Goal: Transaction & Acquisition: Purchase product/service

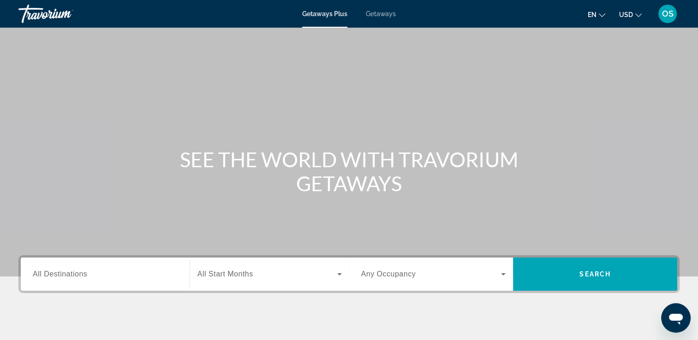
click at [390, 188] on h1 "SEE THE WORLD WITH TRAVORIUM GETAWAYS" at bounding box center [349, 172] width 346 height 48
click at [463, 126] on div "Main content" at bounding box center [349, 138] width 698 height 277
click at [69, 273] on span "All Destinations" at bounding box center [60, 274] width 54 height 8
click at [69, 273] on input "Destination All Destinations" at bounding box center [105, 274] width 145 height 11
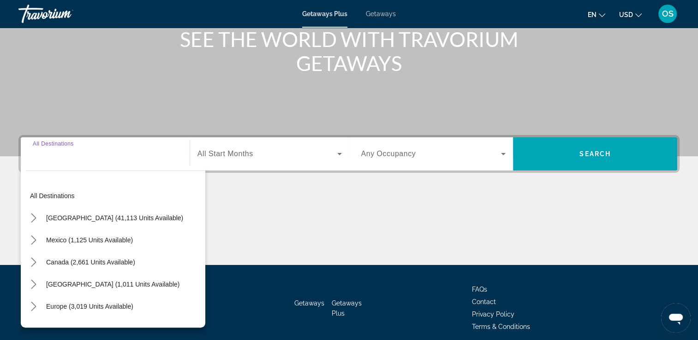
scroll to position [158, 0]
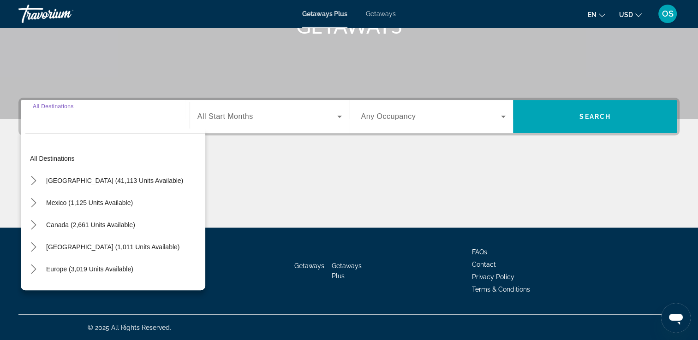
click at [118, 118] on input "Destination All Destinations" at bounding box center [105, 117] width 145 height 11
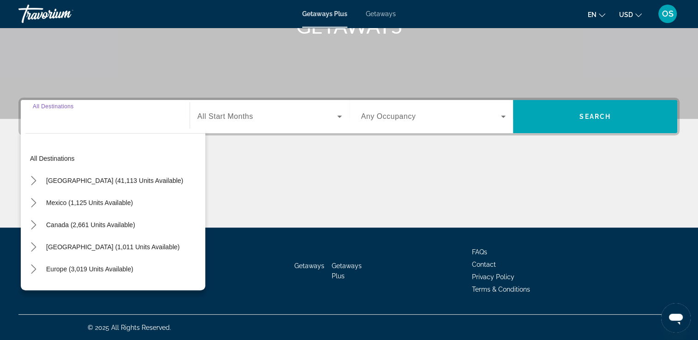
click at [118, 119] on input "Destination All Destinations" at bounding box center [105, 117] width 145 height 11
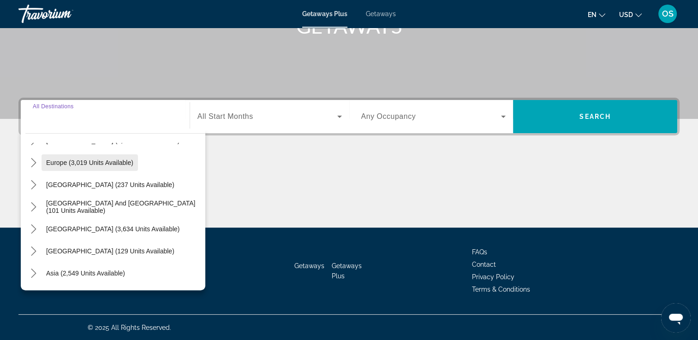
scroll to position [109, 0]
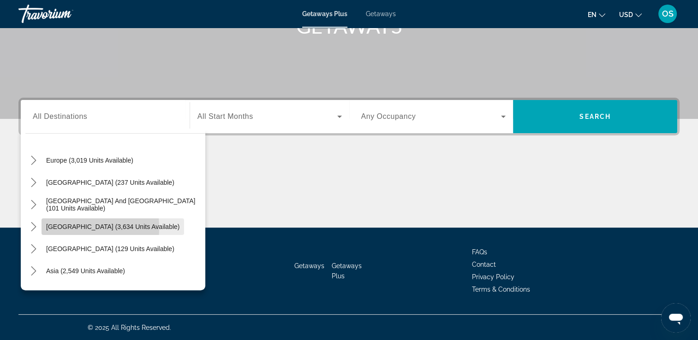
click at [54, 227] on span "[GEOGRAPHIC_DATA] (3,634 units available)" at bounding box center [112, 226] width 133 height 7
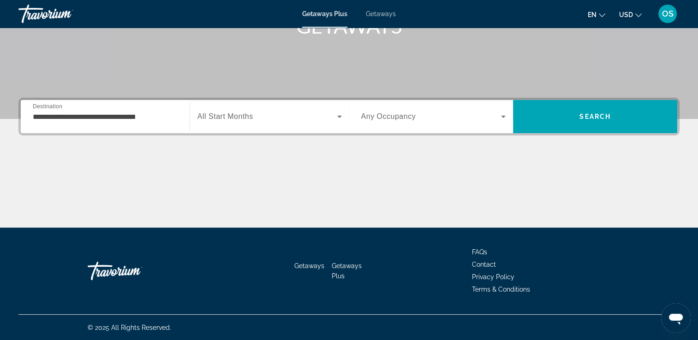
click at [61, 177] on div "Main content" at bounding box center [348, 193] width 661 height 69
click at [176, 115] on input "**********" at bounding box center [105, 117] width 145 height 11
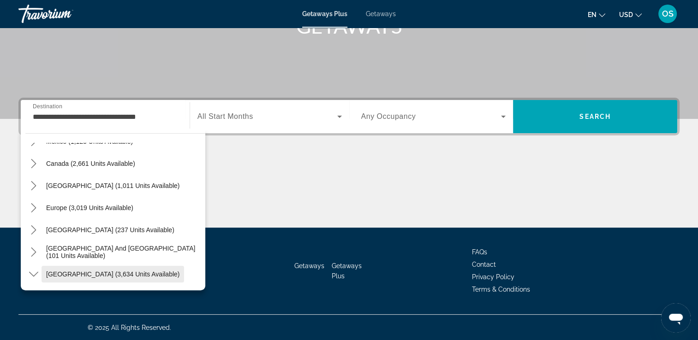
scroll to position [62, 0]
click at [95, 209] on span "Europe (3,019 units available)" at bounding box center [89, 207] width 87 height 7
type input "**********"
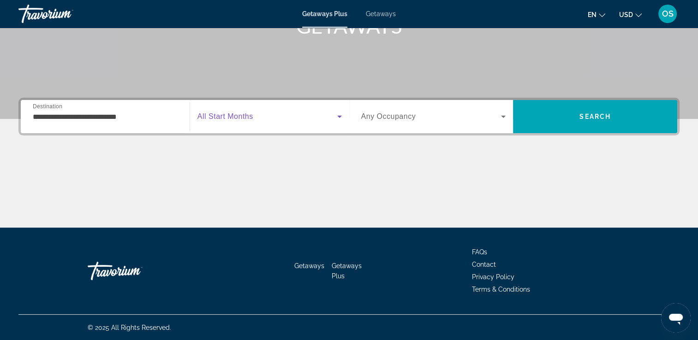
click at [255, 120] on span "Search widget" at bounding box center [267, 116] width 140 height 11
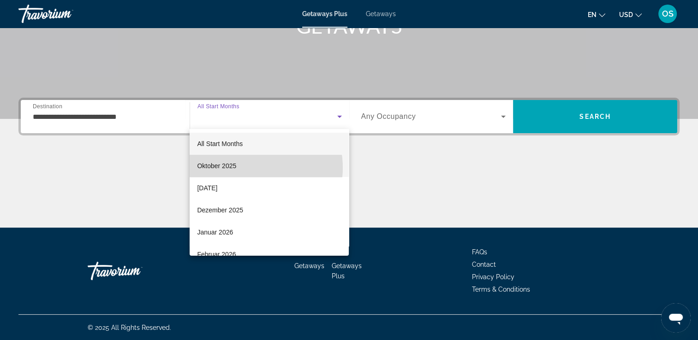
click at [244, 168] on mat-option "Oktober 2025" at bounding box center [269, 166] width 159 height 22
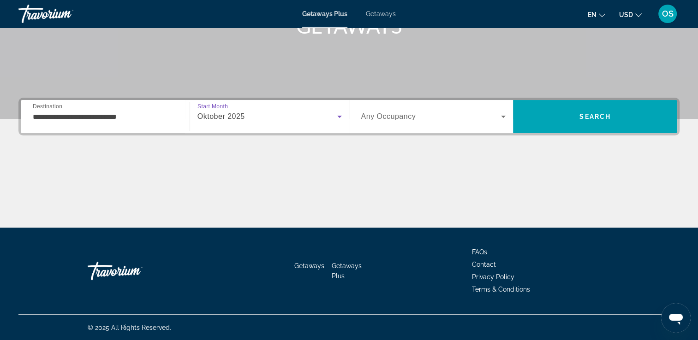
click at [439, 117] on span "Search widget" at bounding box center [431, 116] width 140 height 11
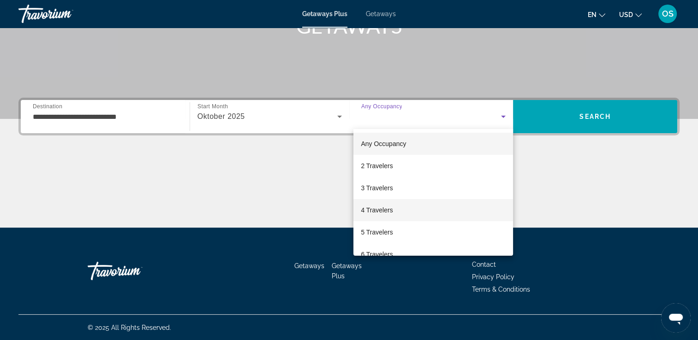
click at [392, 209] on span "4 Travelers" at bounding box center [377, 210] width 32 height 11
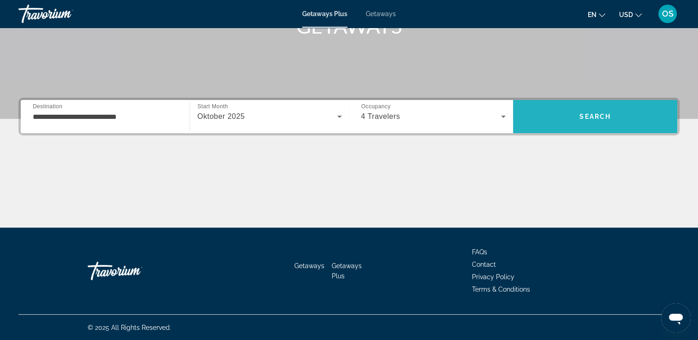
click at [563, 121] on span "Search" at bounding box center [595, 117] width 164 height 22
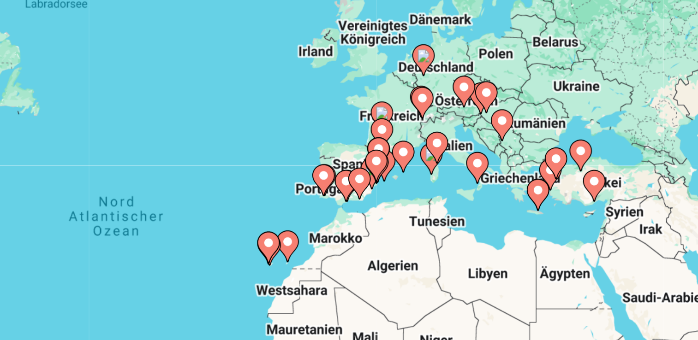
click at [493, 184] on gmp-advanced-marker "Main content" at bounding box center [494, 179] width 9 height 14
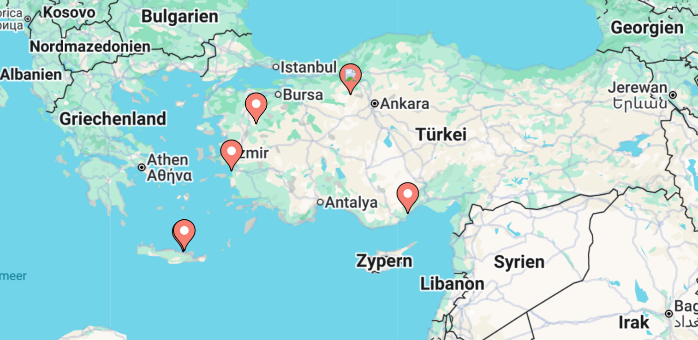
click at [349, 197] on icon "Main content" at bounding box center [348, 196] width 8 height 12
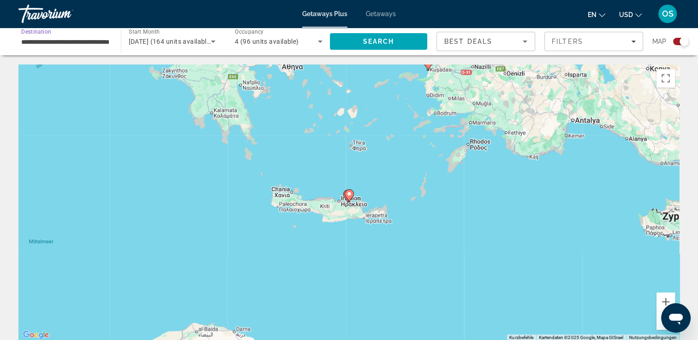
click at [76, 45] on input "**********" at bounding box center [65, 41] width 88 height 11
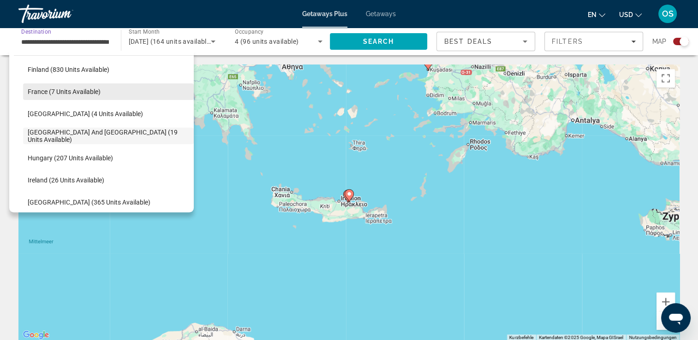
scroll to position [210, 0]
click at [83, 92] on span "France (7 units available)" at bounding box center [64, 92] width 73 height 7
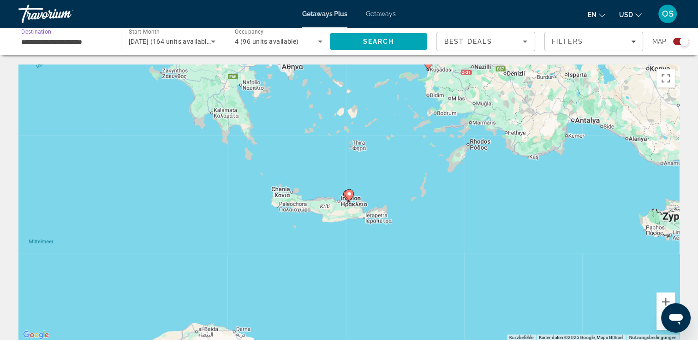
click at [99, 36] on input "**********" at bounding box center [65, 41] width 88 height 11
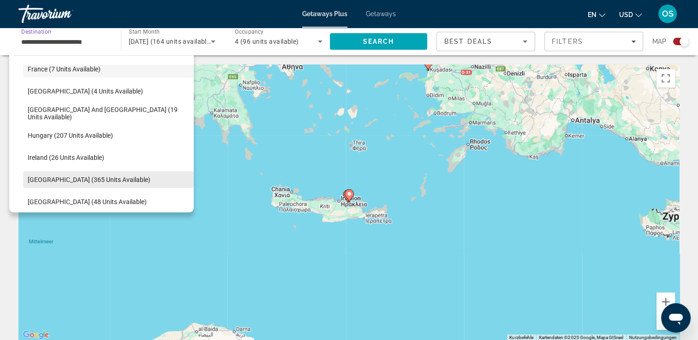
scroll to position [231, 0]
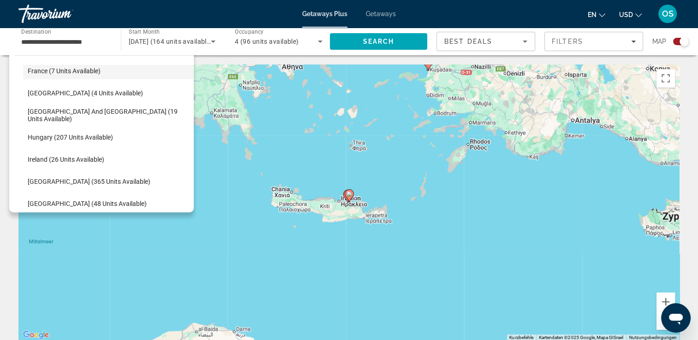
click at [51, 217] on div "Um den Modus zum Ziehen mit der Tastatur zu aktivieren, drückst du Alt + Eingab…" at bounding box center [348, 203] width 661 height 277
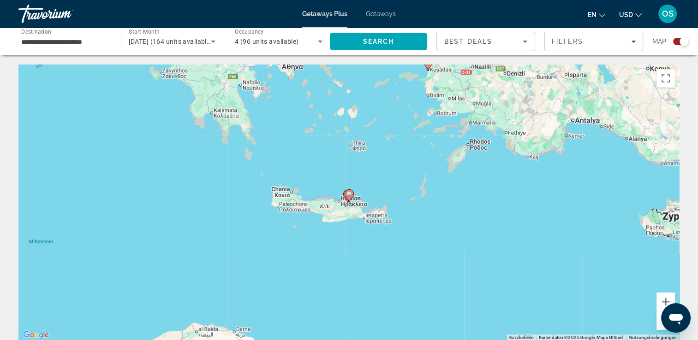
click at [107, 48] on div "**********" at bounding box center [65, 42] width 88 height 26
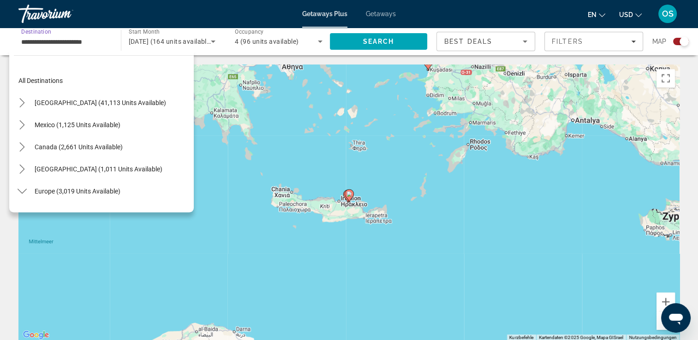
scroll to position [166, 0]
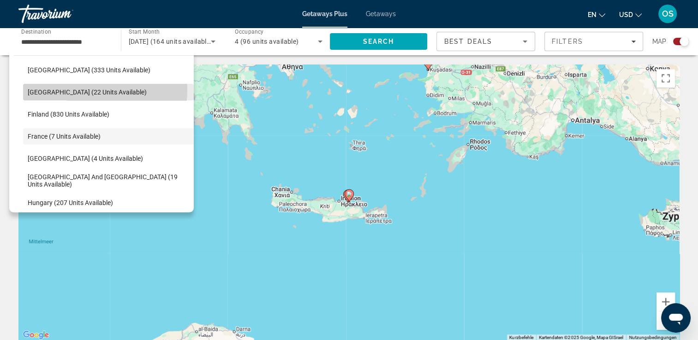
click at [68, 89] on span "Denmark (22 units available)" at bounding box center [87, 92] width 119 height 7
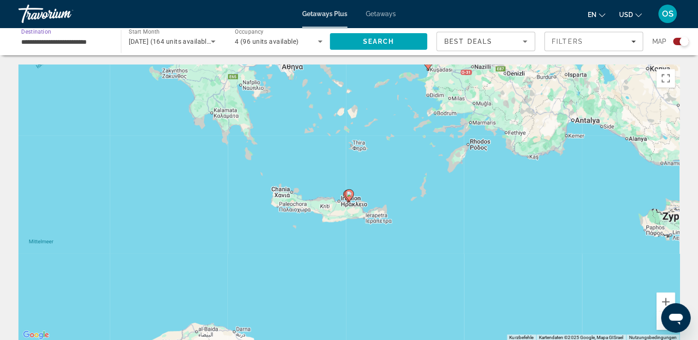
click at [72, 45] on input "**********" at bounding box center [65, 41] width 88 height 11
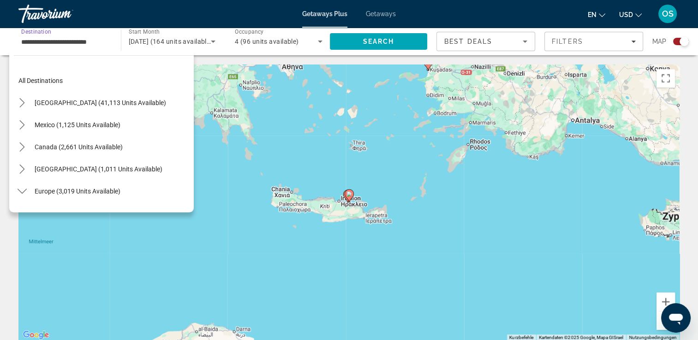
scroll to position [121, 0]
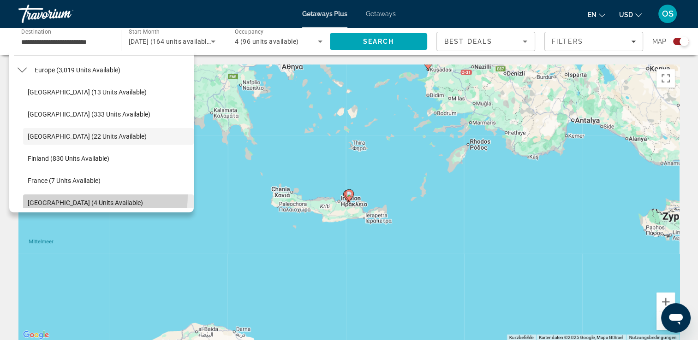
click at [44, 193] on span "Select destination: Germany (4 units available)" at bounding box center [108, 203] width 171 height 22
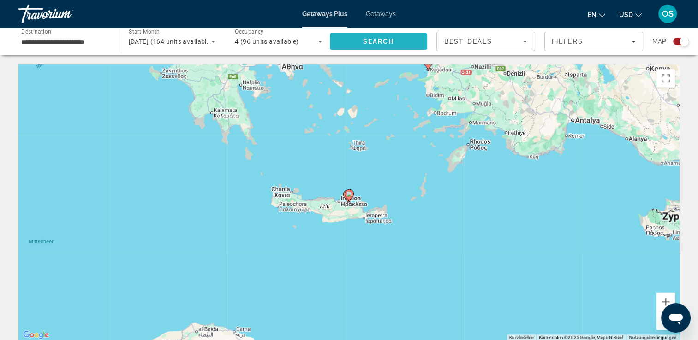
click at [406, 40] on span "Search" at bounding box center [379, 41] width 98 height 22
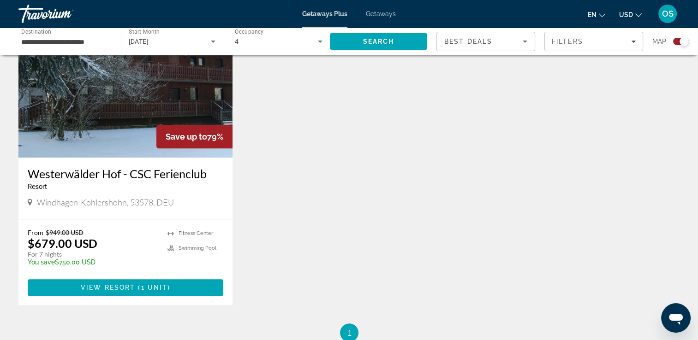
scroll to position [366, 0]
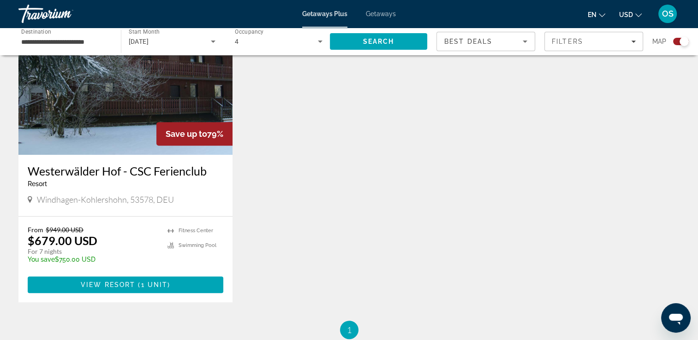
click at [436, 148] on div "Save up to 79% Westerwälder Hof - CSC Ferienclub Resort - This is an adults onl…" at bounding box center [349, 164] width 670 height 314
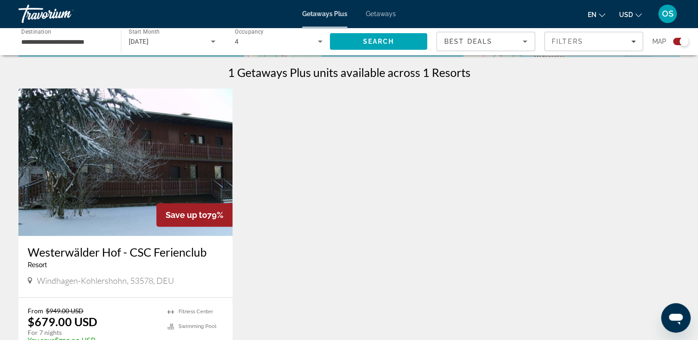
click at [433, 157] on div "Save up to 79% Westerwälder Hof - CSC Ferienclub Resort - This is an adults onl…" at bounding box center [349, 246] width 670 height 314
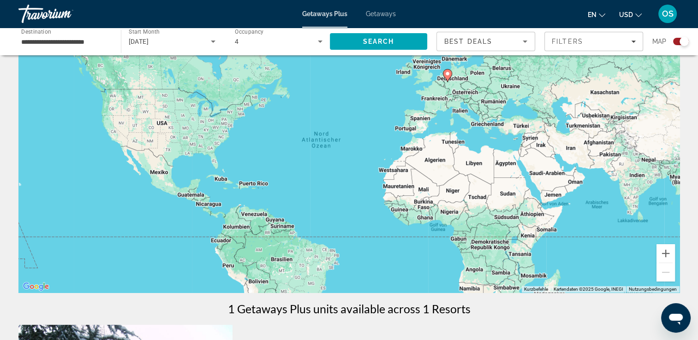
scroll to position [0, 0]
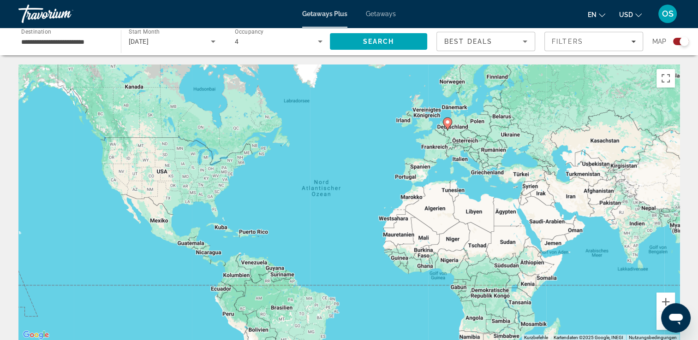
click at [96, 36] on div "**********" at bounding box center [65, 42] width 88 height 26
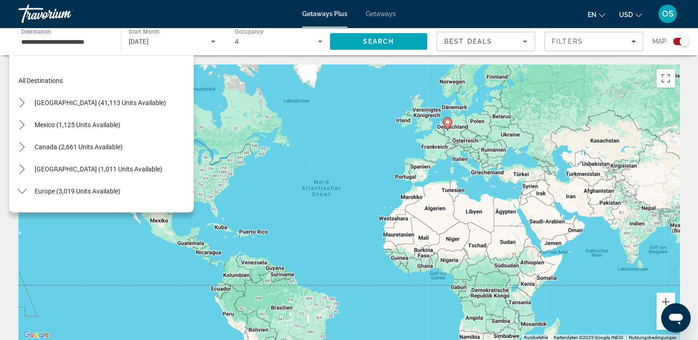
scroll to position [188, 0]
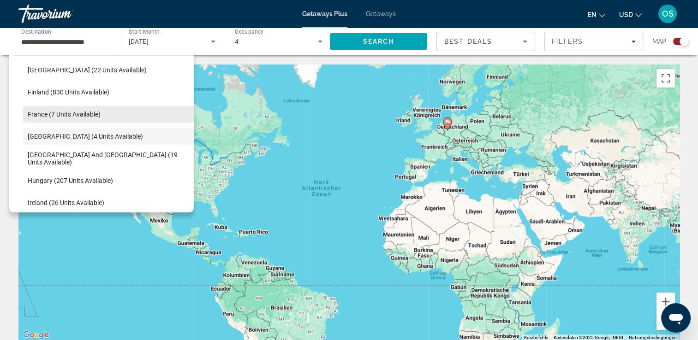
click at [76, 114] on span "France (7 units available)" at bounding box center [64, 114] width 73 height 7
type input "**********"
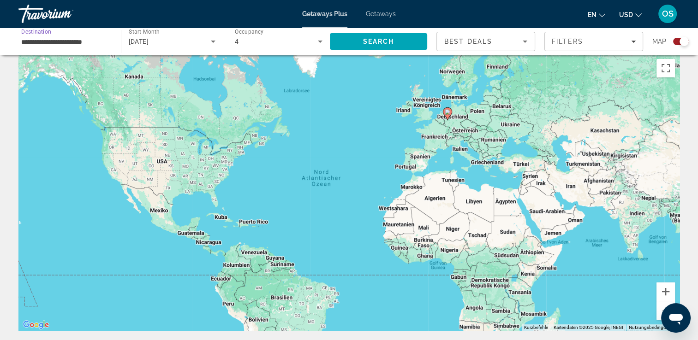
scroll to position [0, 0]
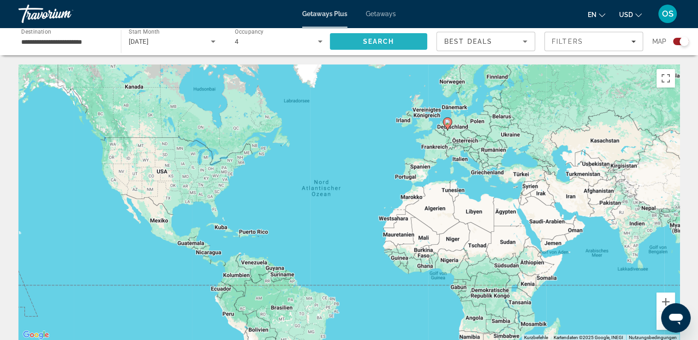
click at [354, 51] on span "Search" at bounding box center [379, 41] width 98 height 22
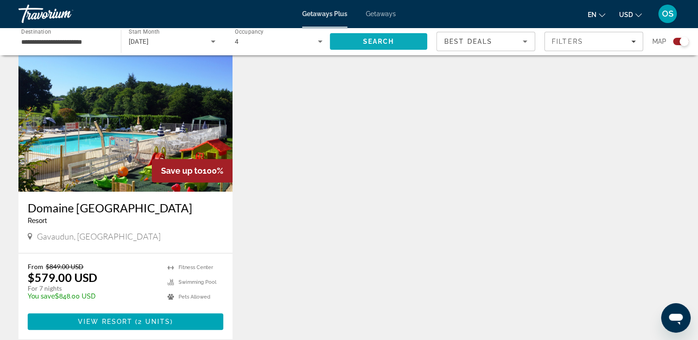
scroll to position [323, 0]
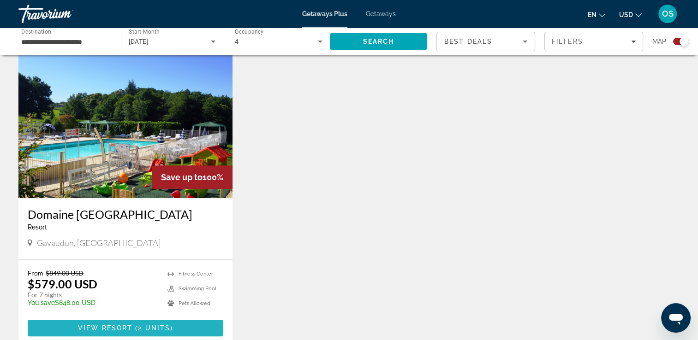
click at [91, 325] on span "View Resort" at bounding box center [105, 328] width 54 height 7
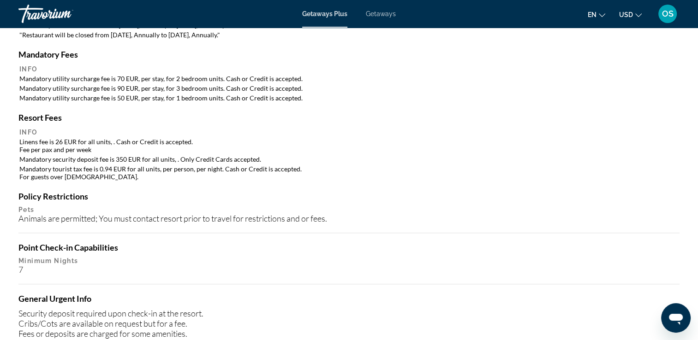
scroll to position [867, 0]
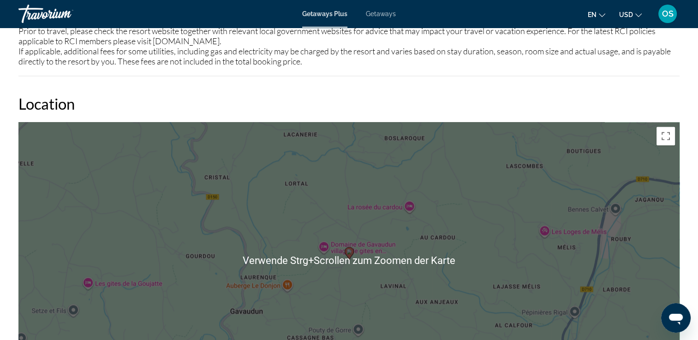
click at [152, 300] on div "Um den Modus zum Ziehen mit der Tastatur zu aktivieren, drückst du Alt + Eingab…" at bounding box center [348, 260] width 661 height 277
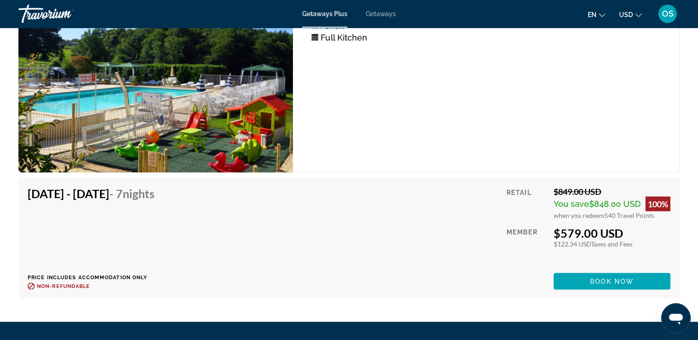
scroll to position [1725, 0]
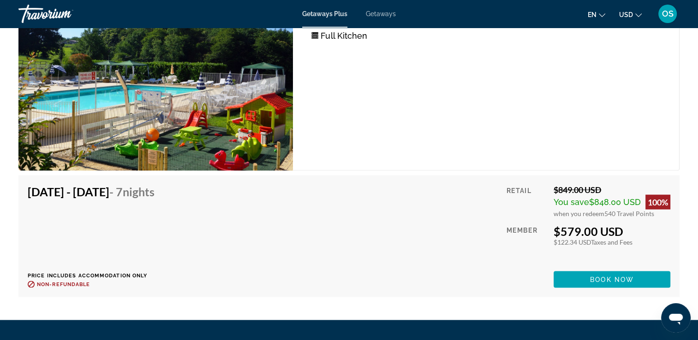
drag, startPoint x: 131, startPoint y: 220, endPoint x: 473, endPoint y: 200, distance: 342.3
click at [473, 200] on div "Oct 31, 2025 - Nov 7, 2025 - 7 Nights Price includes accommodation only Refunda…" at bounding box center [349, 235] width 642 height 103
click at [600, 22] on div "en English Español Français Italiano Português русский USD USD ($) MXN (Mex$) C…" at bounding box center [542, 13] width 274 height 19
click at [600, 14] on icon "Change language" at bounding box center [602, 15] width 6 height 6
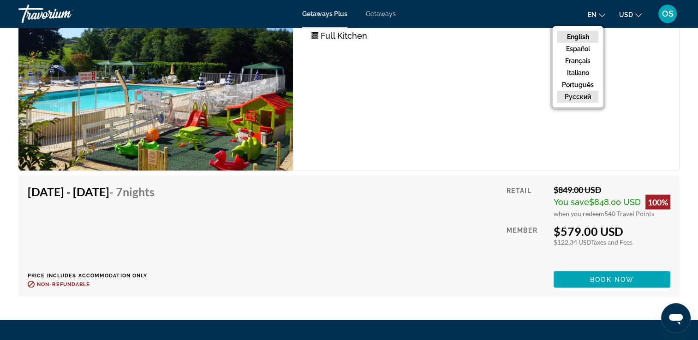
click at [577, 97] on button "русский" at bounding box center [577, 97] width 41 height 12
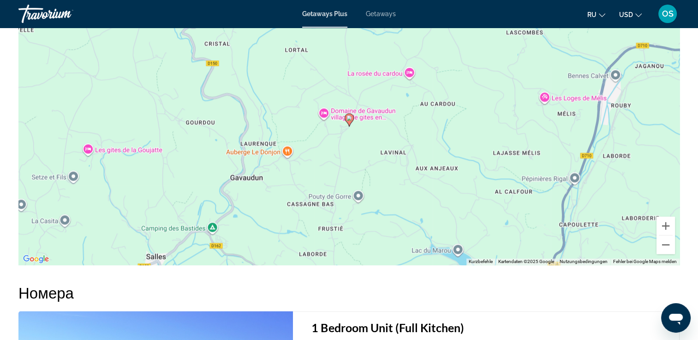
scroll to position [1372, 0]
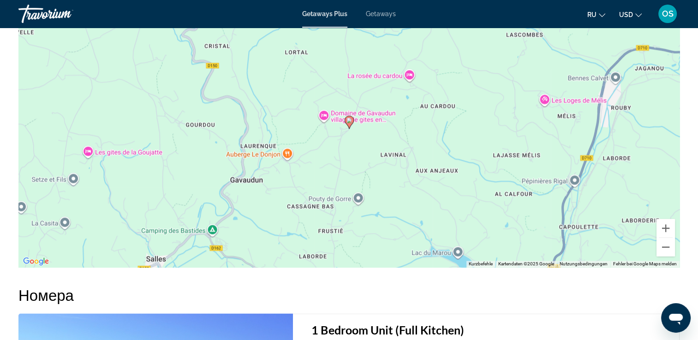
click at [632, 18] on span "USD" at bounding box center [626, 14] width 14 height 7
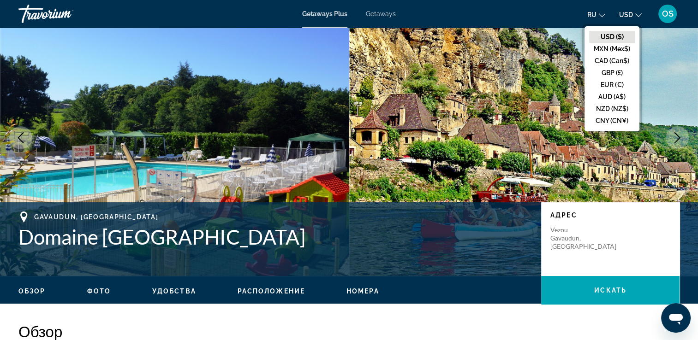
scroll to position [28, 0]
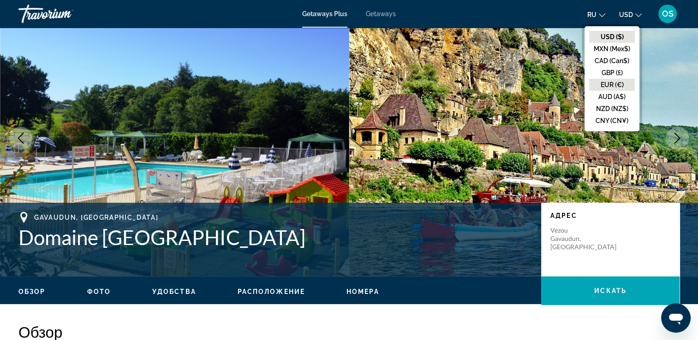
click at [609, 82] on button "EUR (€)" at bounding box center [612, 85] width 46 height 12
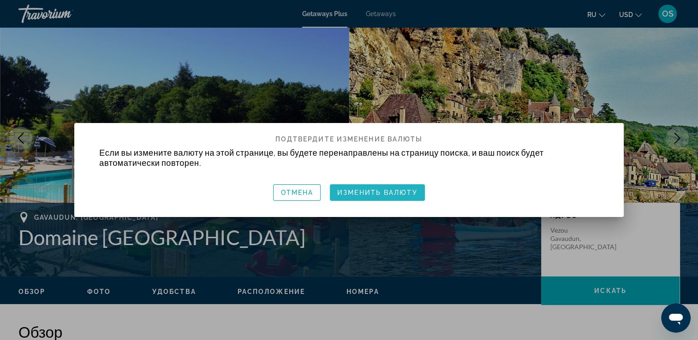
click at [382, 188] on span "button" at bounding box center [377, 193] width 95 height 22
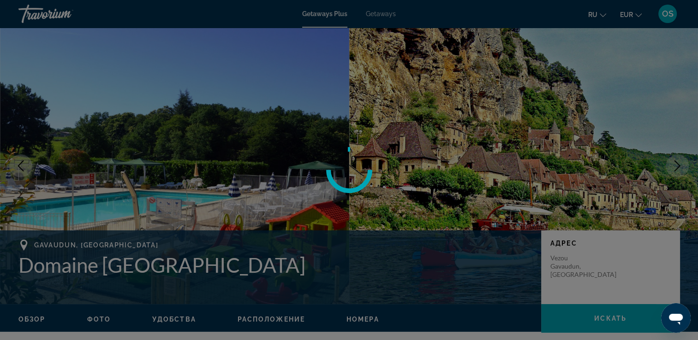
scroll to position [28, 0]
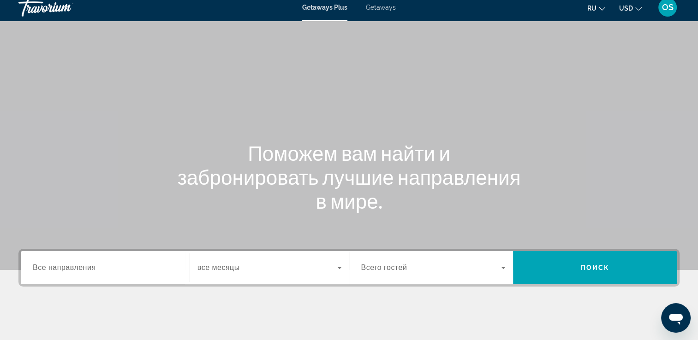
scroll to position [158, 0]
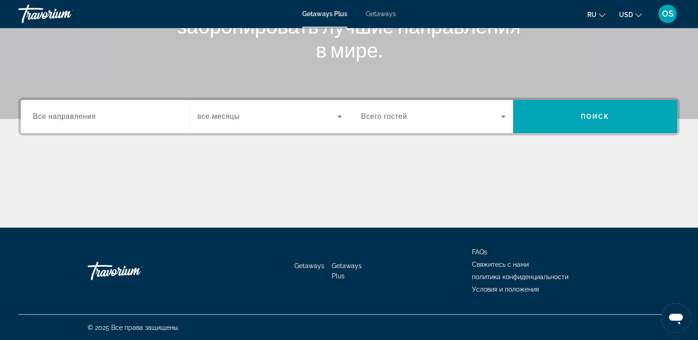
click at [62, 120] on span "Все направления" at bounding box center [64, 117] width 63 height 8
click at [62, 120] on input "Destination Все направления" at bounding box center [105, 117] width 145 height 11
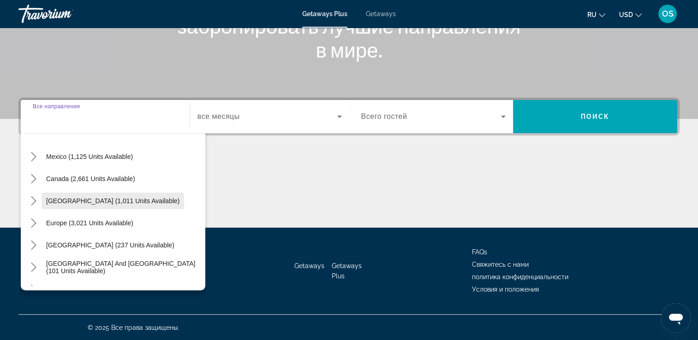
scroll to position [149, 0]
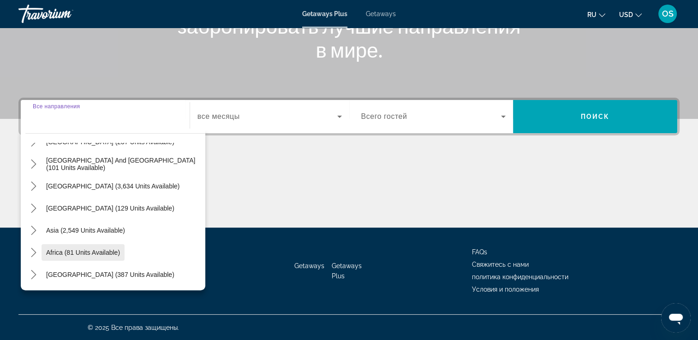
click at [69, 258] on span "Select destination: Africa (81 units available)" at bounding box center [83, 253] width 83 height 22
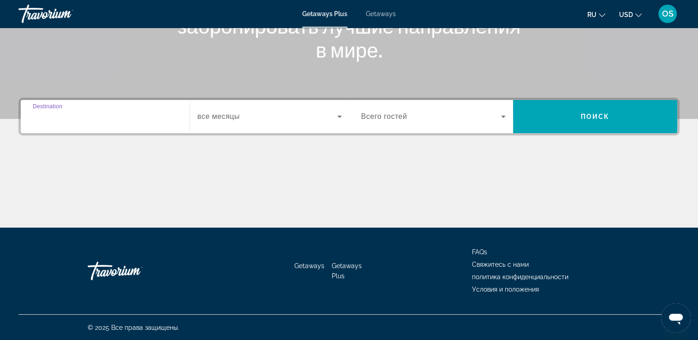
type input "**********"
click at [404, 119] on span "Всего гостей" at bounding box center [384, 117] width 46 height 8
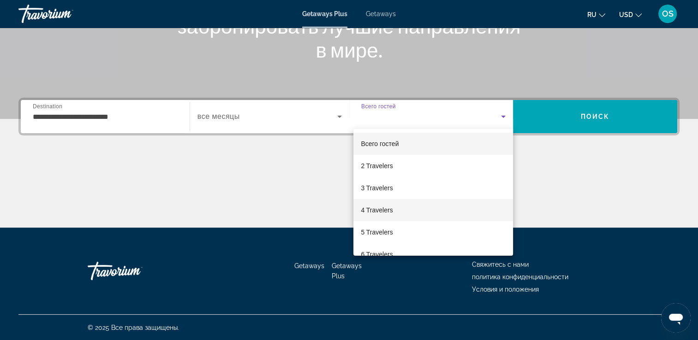
click at [397, 210] on mat-option "4 Travelers" at bounding box center [433, 210] width 160 height 22
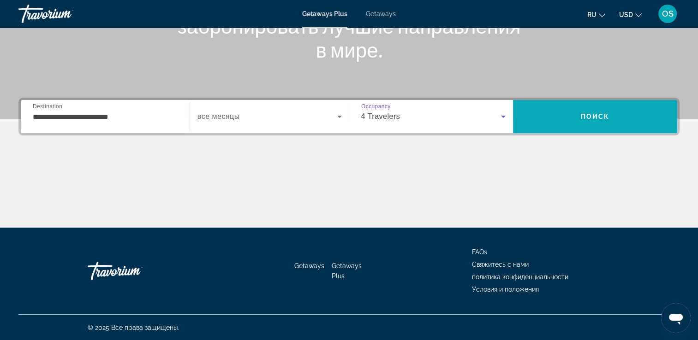
click at [555, 119] on span "Search" at bounding box center [595, 117] width 164 height 22
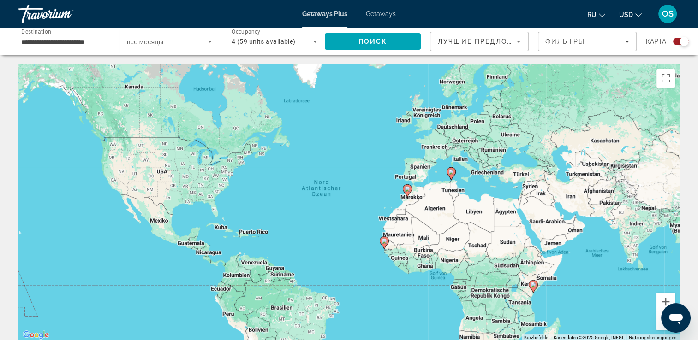
click at [448, 173] on icon "Main content" at bounding box center [450, 174] width 8 height 12
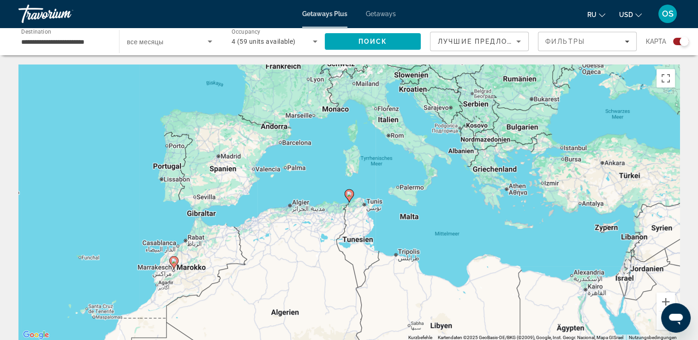
click at [352, 197] on icon "Main content" at bounding box center [348, 196] width 9 height 13
type input "**********"
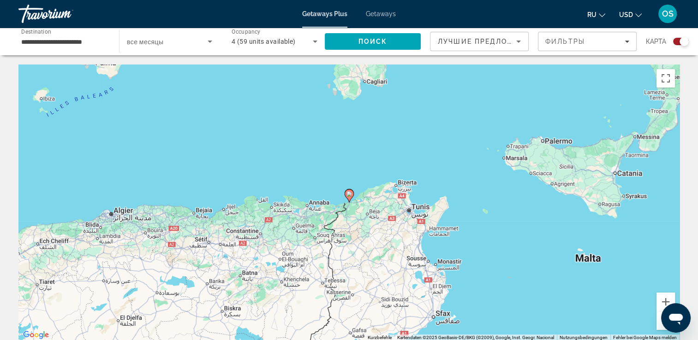
click at [351, 193] on image "Main content" at bounding box center [349, 194] width 6 height 6
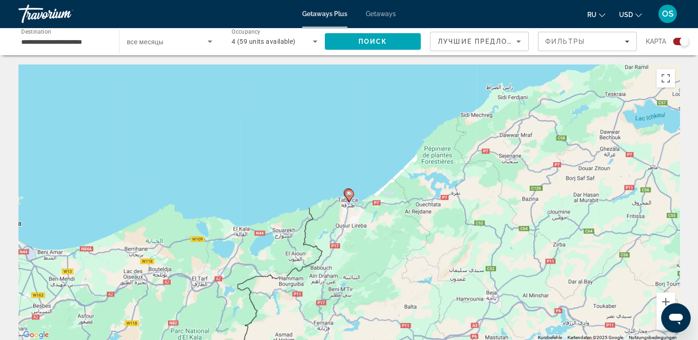
click at [350, 192] on image "Main content" at bounding box center [349, 194] width 6 height 6
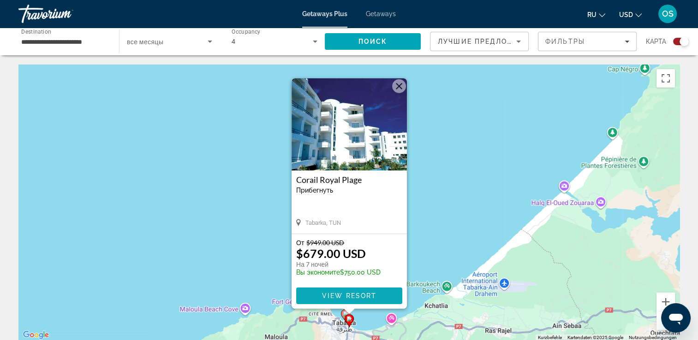
click at [362, 293] on span "View Resort" at bounding box center [348, 295] width 54 height 7
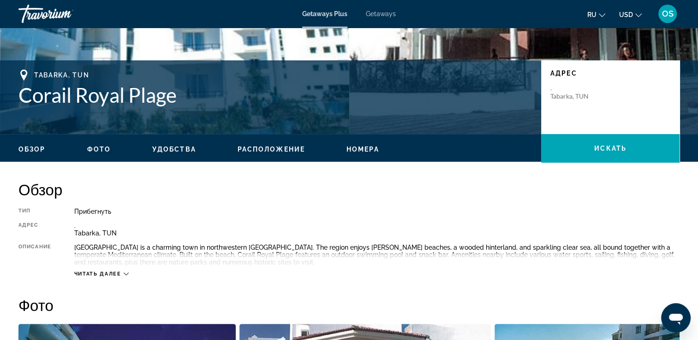
scroll to position [171, 0]
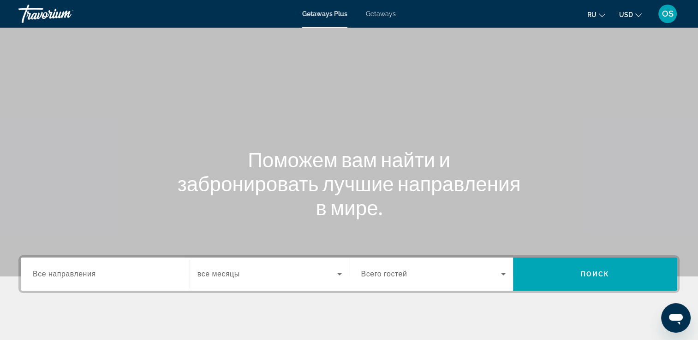
click at [69, 274] on span "Все направления" at bounding box center [64, 274] width 63 height 8
click at [69, 274] on input "Destination Все направления" at bounding box center [105, 274] width 145 height 11
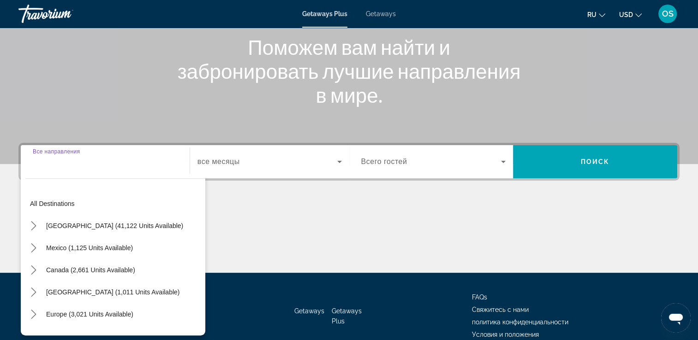
scroll to position [158, 0]
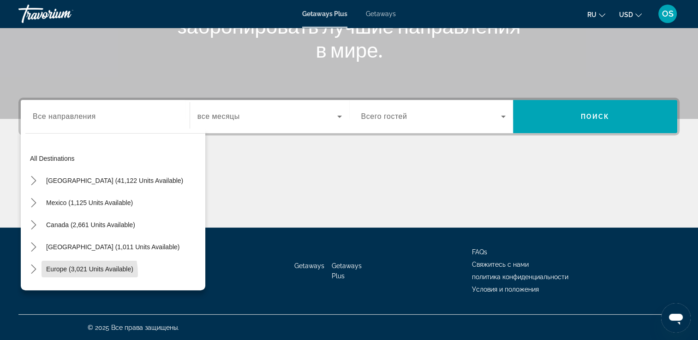
click at [69, 274] on span "Select destination: Europe (3,021 units available)" at bounding box center [90, 269] width 96 height 22
type input "**********"
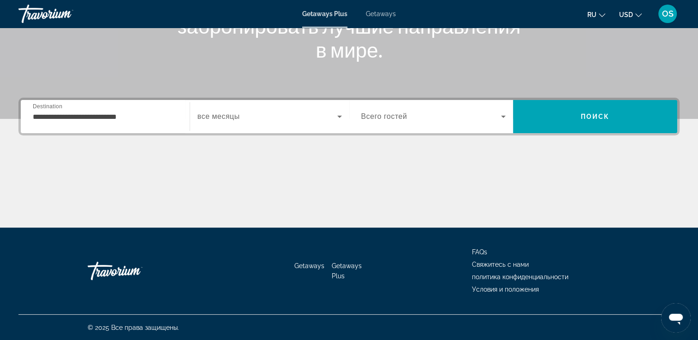
click at [233, 119] on span "все месяцы" at bounding box center [218, 117] width 42 height 8
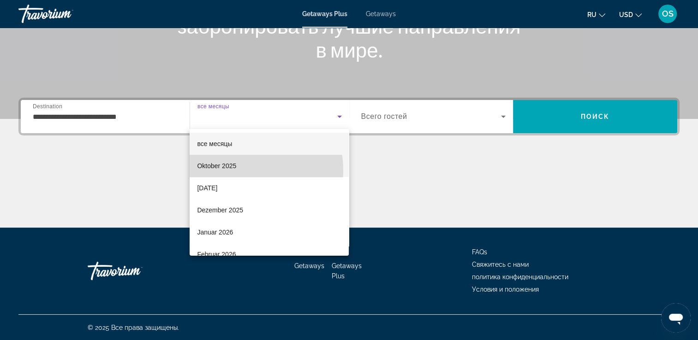
click at [237, 171] on mat-option "Oktober 2025" at bounding box center [269, 166] width 159 height 22
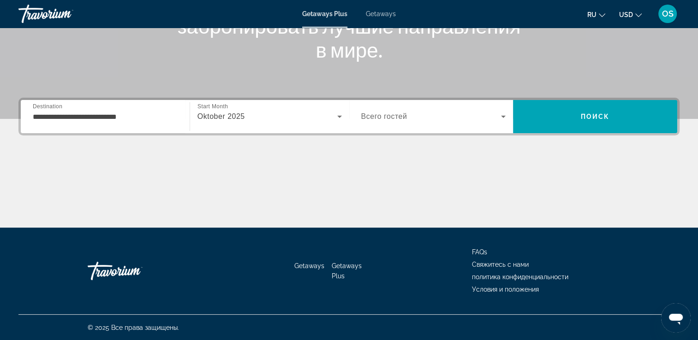
click at [399, 113] on span "Всего гостей" at bounding box center [384, 117] width 46 height 8
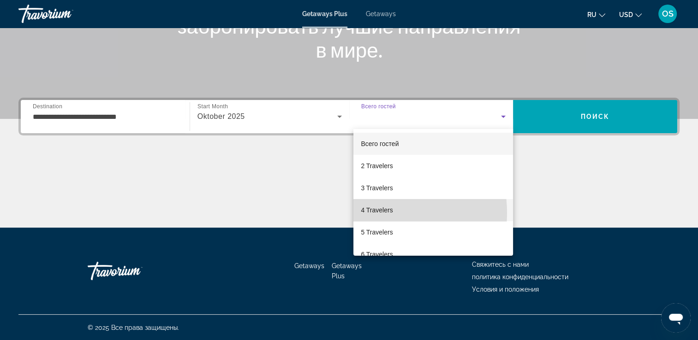
click at [374, 213] on span "4 Travelers" at bounding box center [377, 210] width 32 height 11
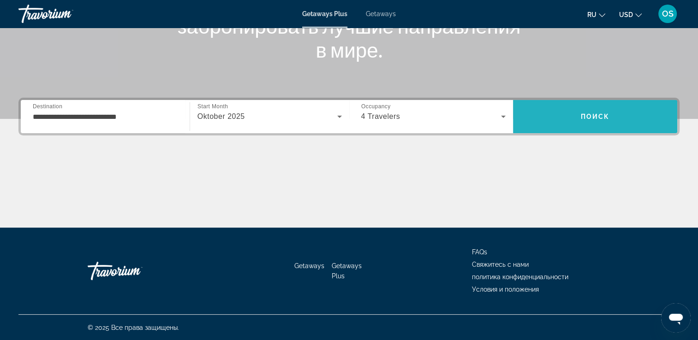
click at [597, 113] on span "Поиск" at bounding box center [595, 116] width 29 height 7
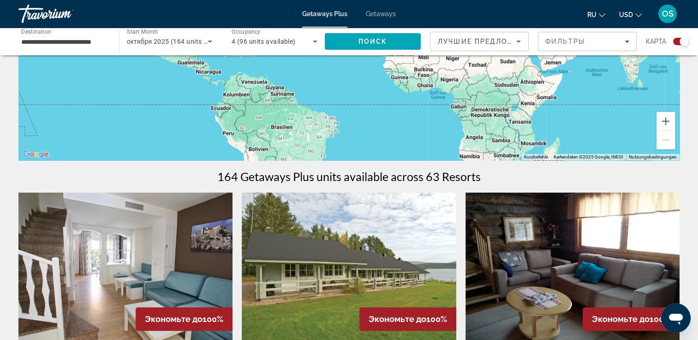
scroll to position [187, 0]
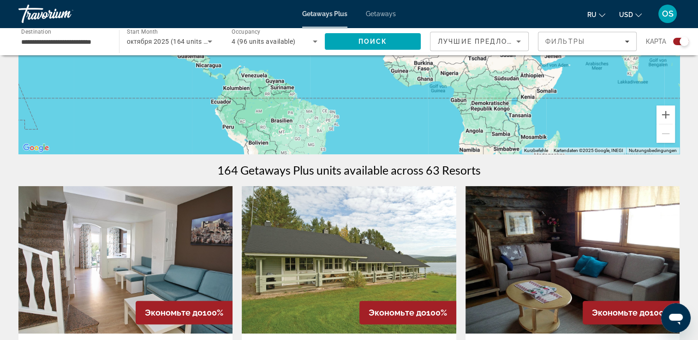
click at [546, 125] on div "Um den Modus zum Ziehen mit der Tastatur zu aktivieren, drückst du Alt + Eingab…" at bounding box center [348, 15] width 661 height 277
click at [482, 85] on div "Um den Modus zum Ziehen mit der Tastatur zu aktivieren, drückst du Alt + Eingab…" at bounding box center [348, 15] width 661 height 277
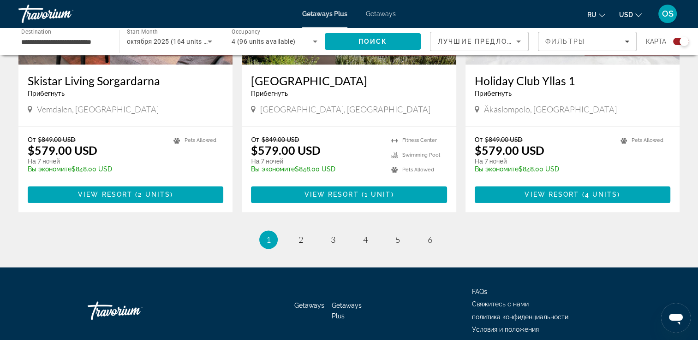
scroll to position [1437, 0]
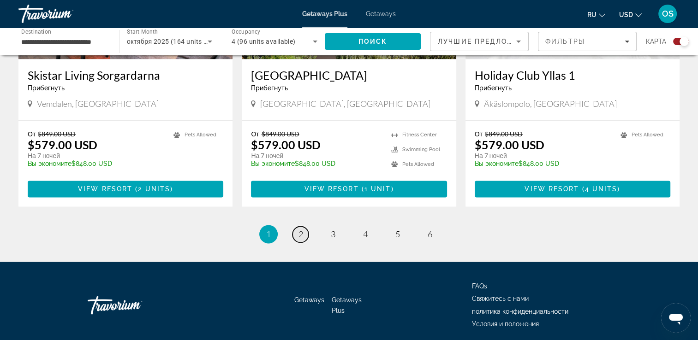
click at [298, 229] on span "2" at bounding box center [300, 234] width 5 height 10
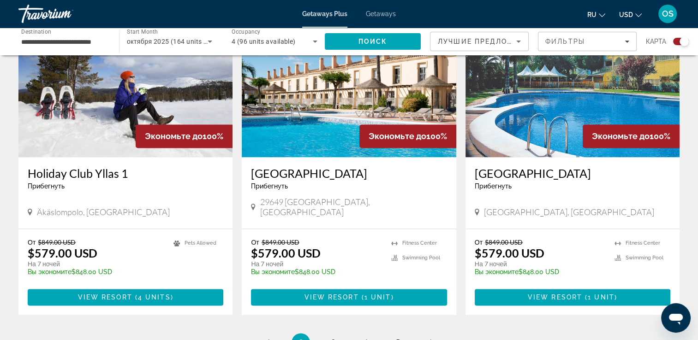
scroll to position [1337, 0]
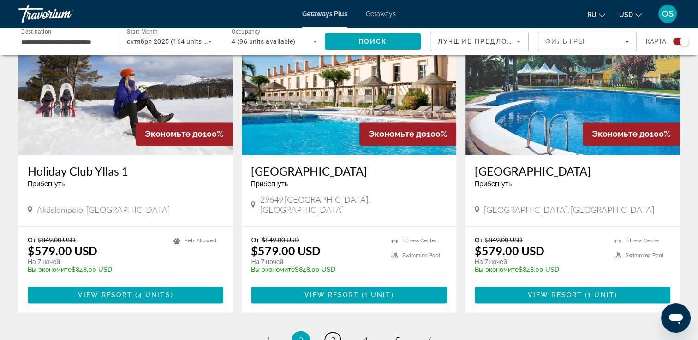
click at [334, 335] on span "3" at bounding box center [333, 340] width 5 height 10
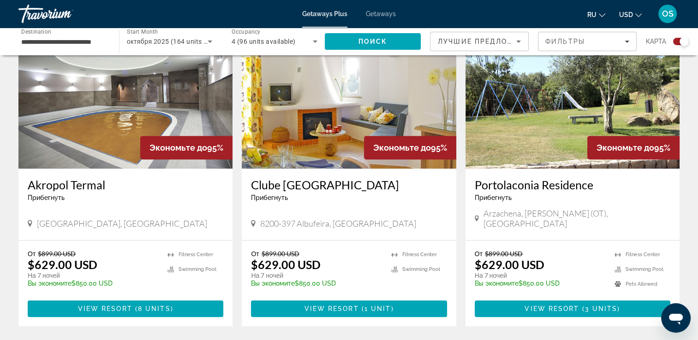
scroll to position [368, 0]
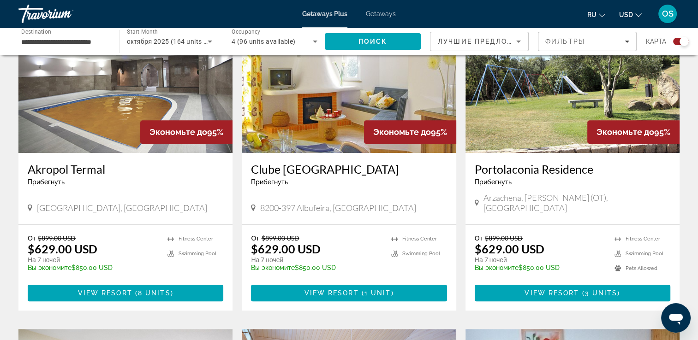
click at [587, 119] on img "Main content" at bounding box center [572, 80] width 214 height 148
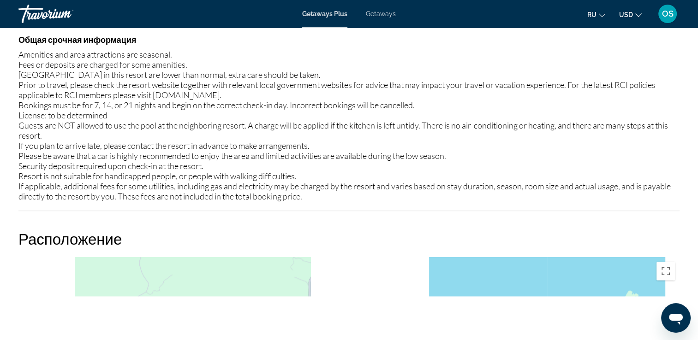
scroll to position [968, 0]
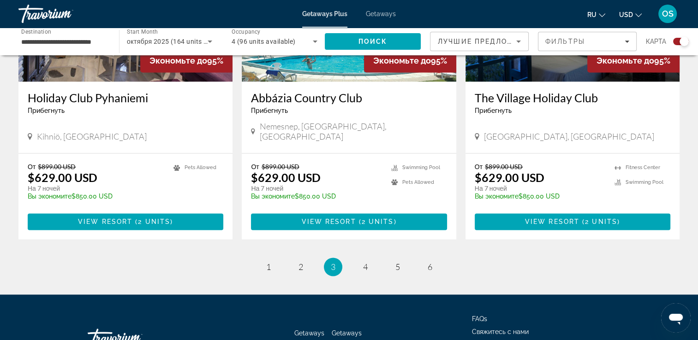
scroll to position [1430, 0]
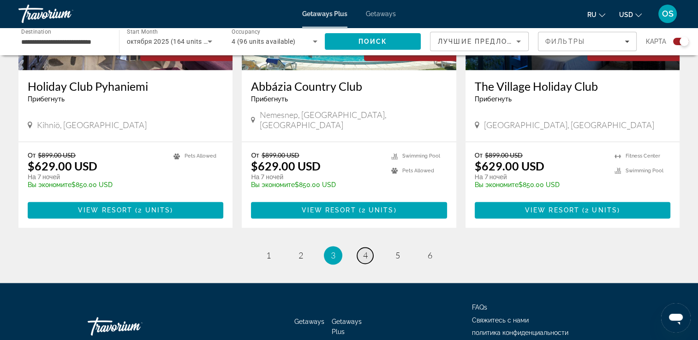
click at [364, 250] on span "4" at bounding box center [365, 255] width 5 height 10
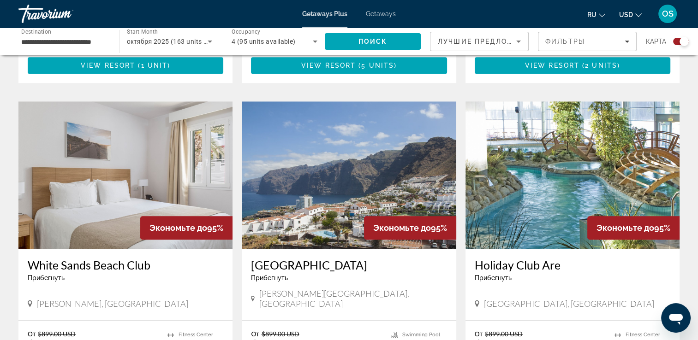
scroll to position [922, 0]
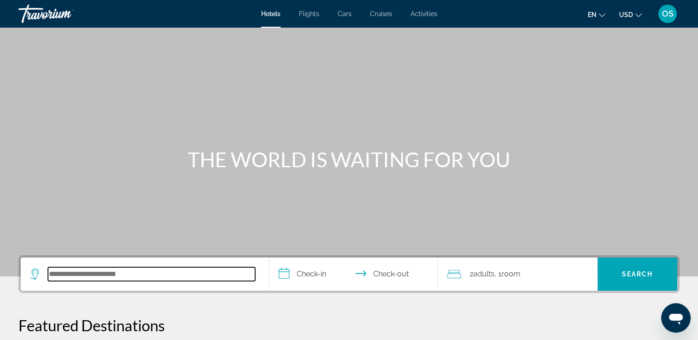
click at [88, 272] on input "Search hotel destination" at bounding box center [151, 274] width 207 height 14
click at [116, 274] on input "Search hotel destination" at bounding box center [151, 274] width 207 height 14
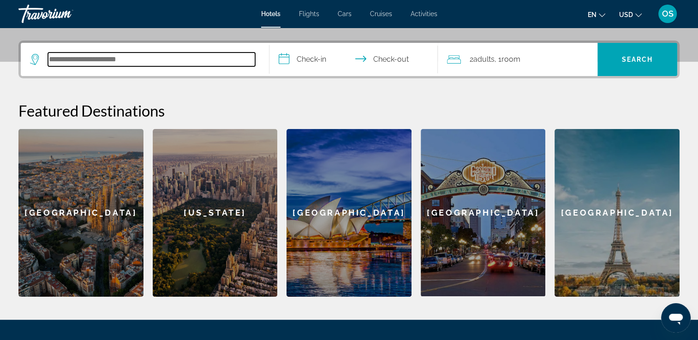
scroll to position [225, 0]
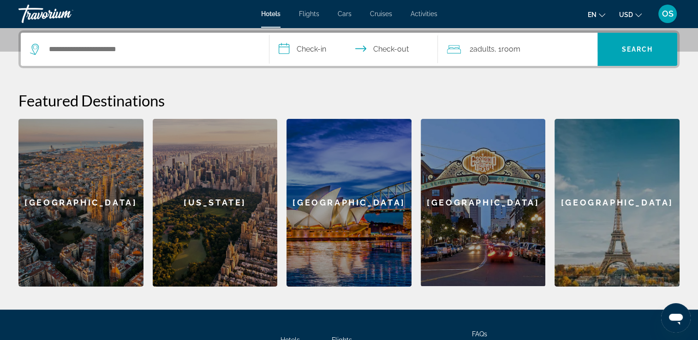
click at [601, 15] on icon "Change language" at bounding box center [602, 15] width 6 height 6
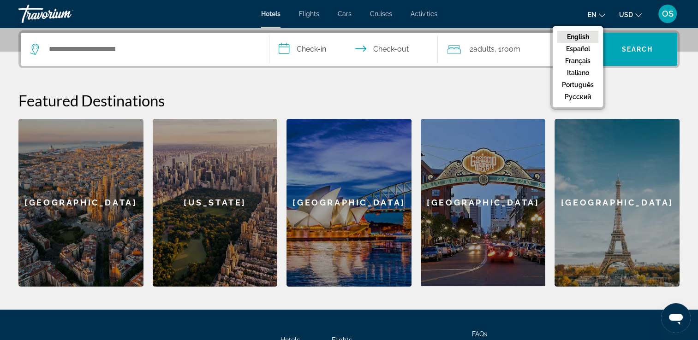
click at [578, 100] on button "русский" at bounding box center [577, 97] width 41 height 12
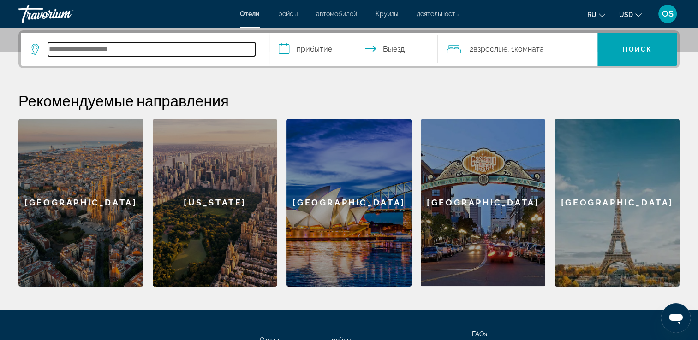
click at [96, 49] on input "Search hotel destination" at bounding box center [151, 49] width 207 height 14
type input "*"
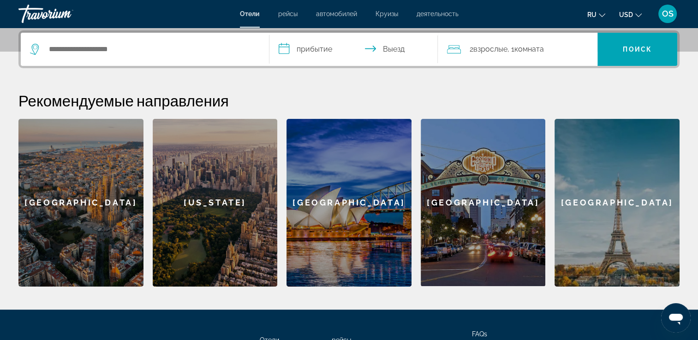
click at [594, 15] on span "ru" at bounding box center [591, 14] width 9 height 7
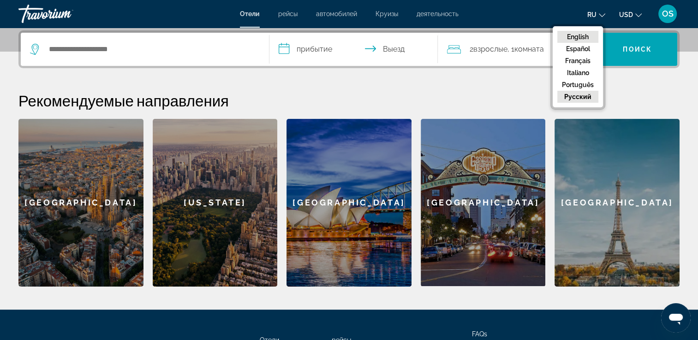
click at [590, 39] on button "English" at bounding box center [577, 37] width 41 height 12
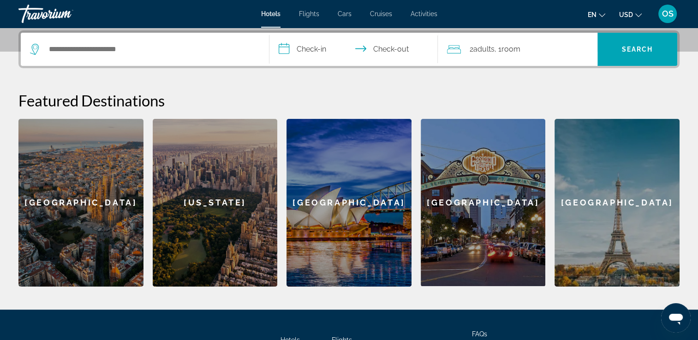
click at [594, 17] on span "en" at bounding box center [592, 14] width 9 height 7
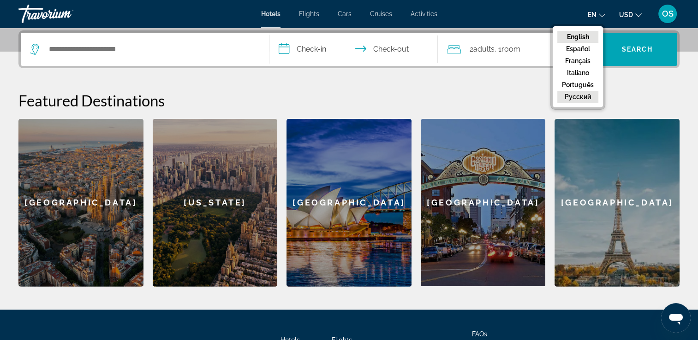
click at [581, 97] on button "русский" at bounding box center [577, 97] width 41 height 12
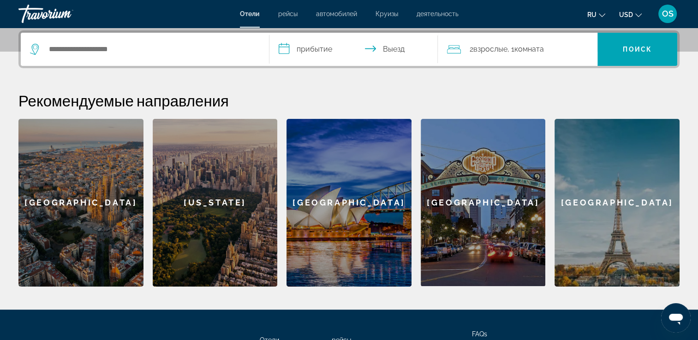
click at [118, 60] on div "Search widget" at bounding box center [145, 49] width 230 height 33
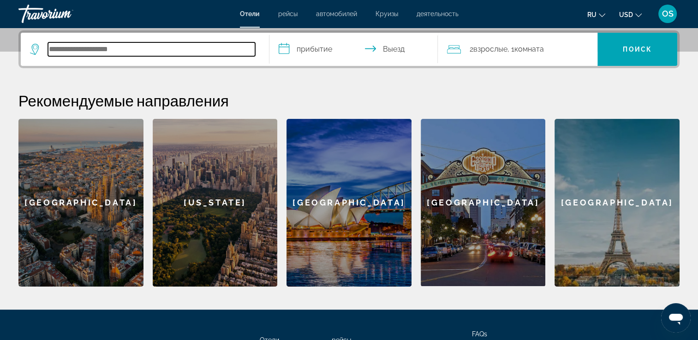
click at [119, 49] on input "Search hotel destination" at bounding box center [151, 49] width 207 height 14
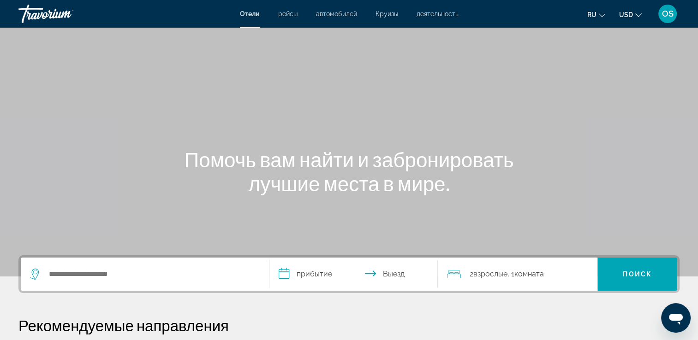
click at [590, 13] on span "ru" at bounding box center [591, 14] width 9 height 7
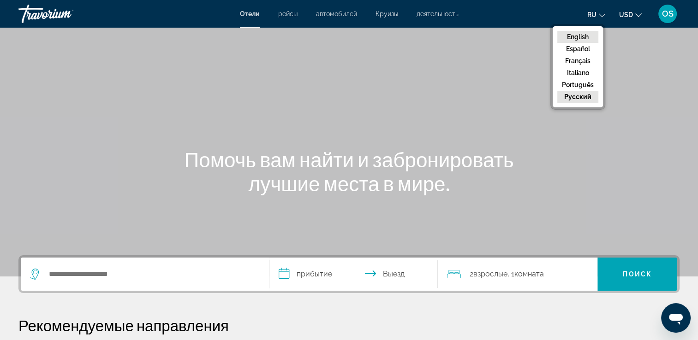
click at [587, 34] on button "English" at bounding box center [577, 37] width 41 height 12
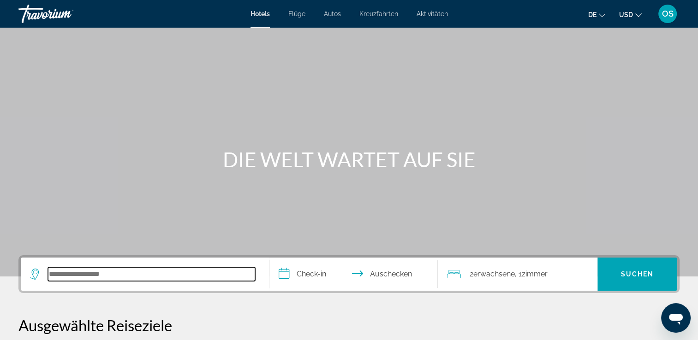
drag, startPoint x: 149, startPoint y: 268, endPoint x: 152, endPoint y: 263, distance: 5.8
click at [149, 268] on input "Hotelziel suchen" at bounding box center [151, 274] width 207 height 14
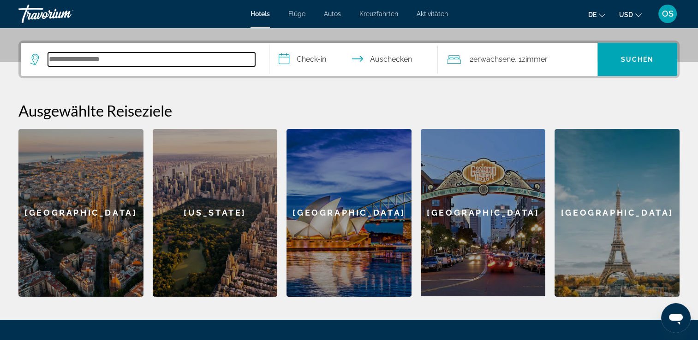
scroll to position [225, 0]
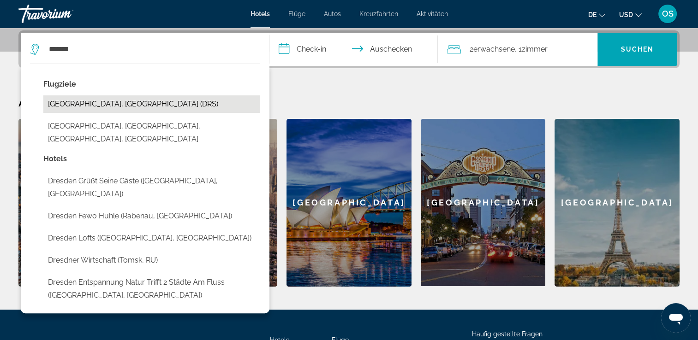
click at [156, 107] on button "[GEOGRAPHIC_DATA], [GEOGRAPHIC_DATA] (DRS)" at bounding box center [151, 104] width 217 height 18
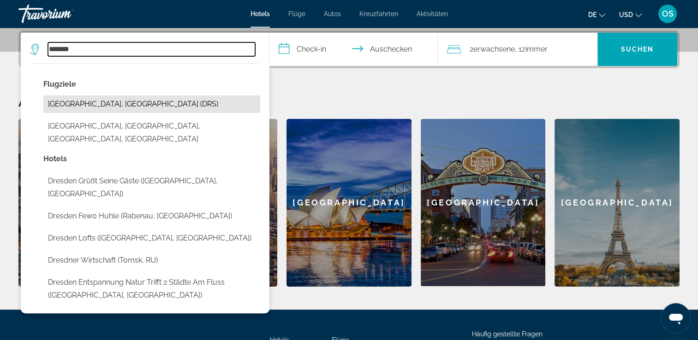
type input "**********"
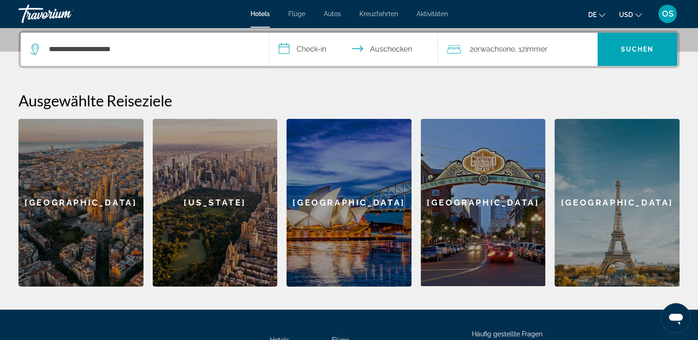
click at [292, 52] on input "**********" at bounding box center [355, 51] width 172 height 36
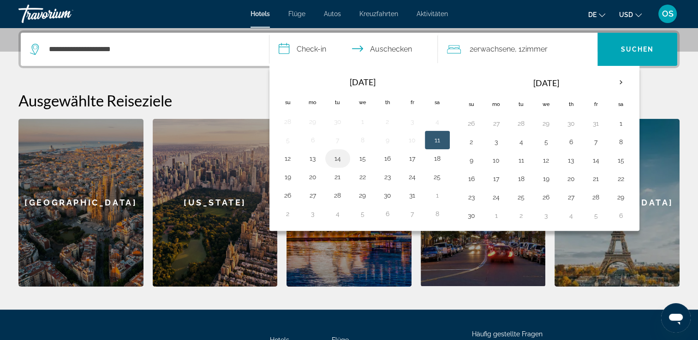
click at [341, 160] on button "14" at bounding box center [337, 158] width 15 height 13
click at [411, 156] on button "17" at bounding box center [412, 158] width 15 height 13
type input "**********"
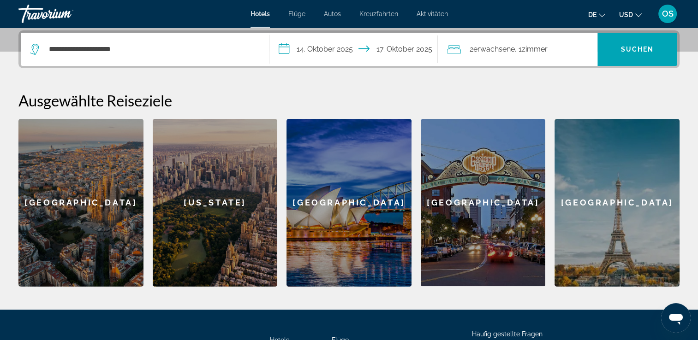
click at [505, 47] on span "Erwachsene" at bounding box center [494, 49] width 42 height 9
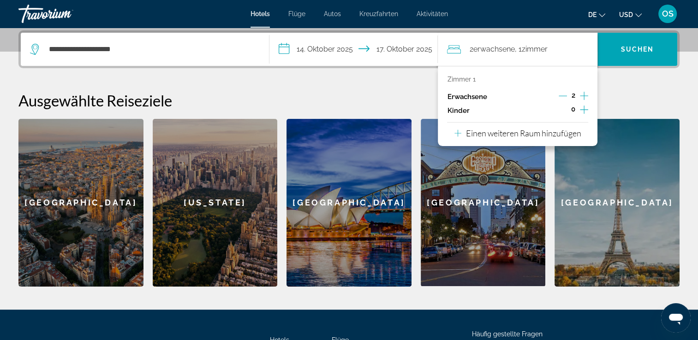
click at [587, 108] on icon "Untergeordnete Elemente inkrementieren" at bounding box center [584, 109] width 8 height 11
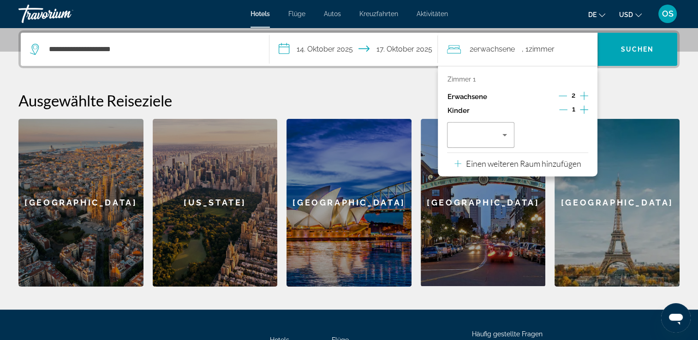
click at [587, 108] on icon "Untergeordnete Elemente inkrementieren" at bounding box center [584, 109] width 8 height 11
click at [495, 147] on div "Reisende: 2 Erwachsene, 2 Kinder" at bounding box center [480, 135] width 52 height 26
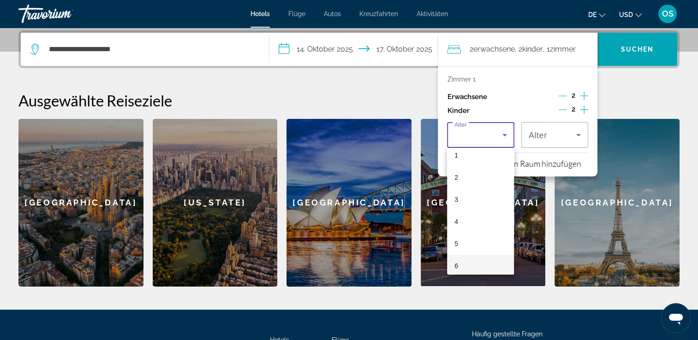
scroll to position [46, 0]
click at [470, 270] on mat-option "7" at bounding box center [480, 272] width 67 height 22
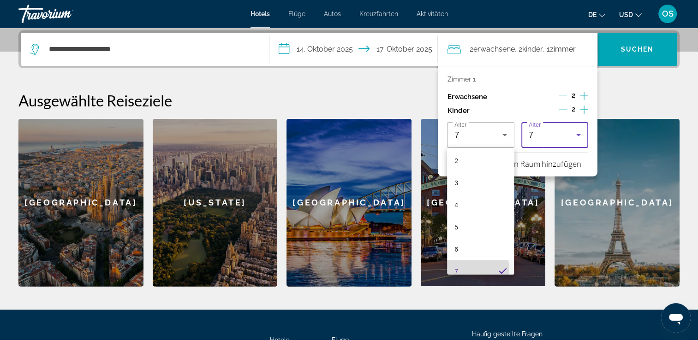
scroll to position [0, 0]
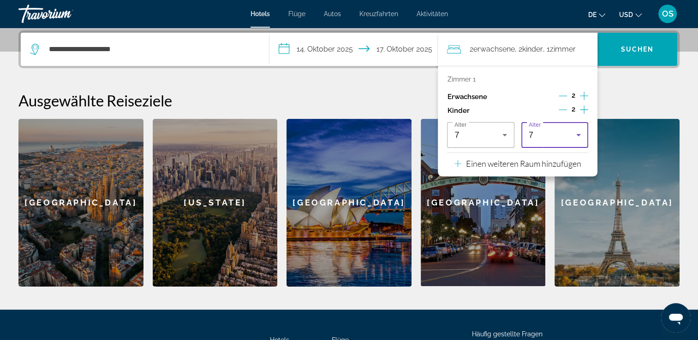
click at [578, 134] on icon "Reisende: 2 Erwachsene, 2 Kinder" at bounding box center [578, 135] width 5 height 2
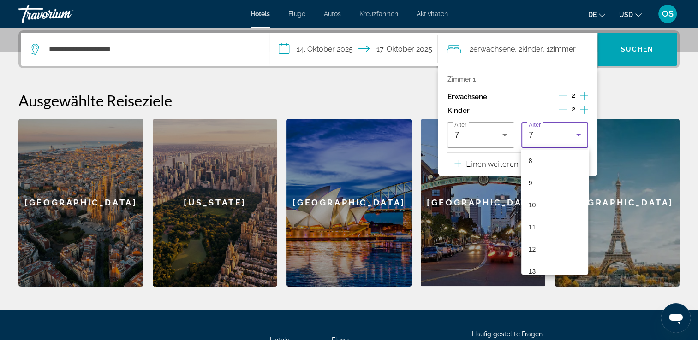
scroll to position [181, 0]
click at [547, 179] on mat-option "9" at bounding box center [554, 181] width 67 height 22
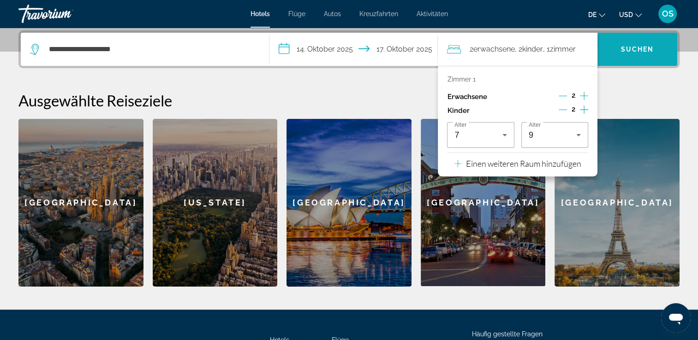
click at [626, 55] on span "Suchen" at bounding box center [637, 49] width 80 height 22
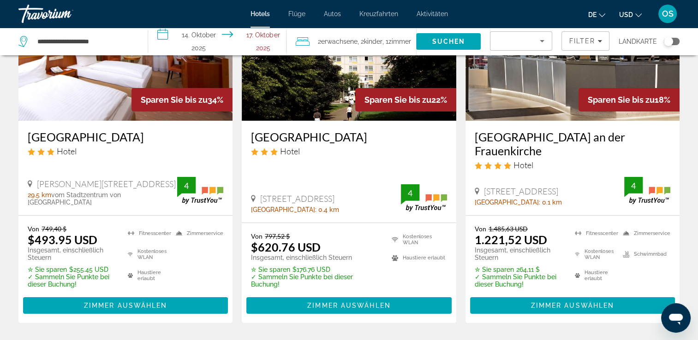
scroll to position [124, 0]
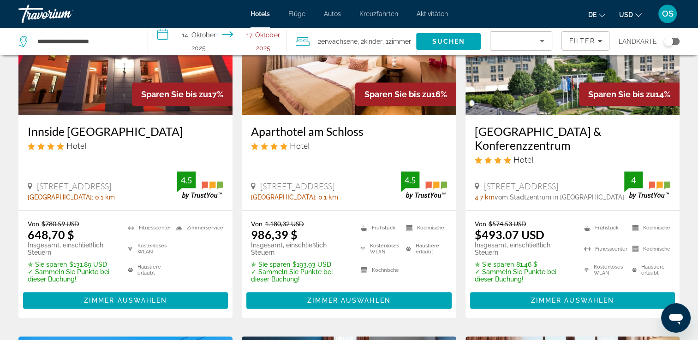
click at [157, 243] on font "Kostenloses WLAN" at bounding box center [154, 249] width 34 height 12
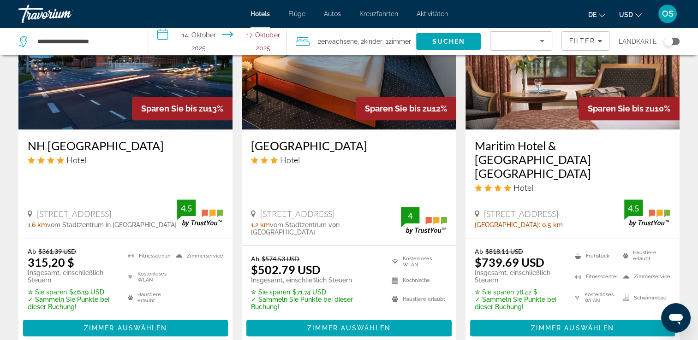
scroll to position [843, 0]
click at [160, 107] on img "Hauptinhalt" at bounding box center [125, 56] width 214 height 148
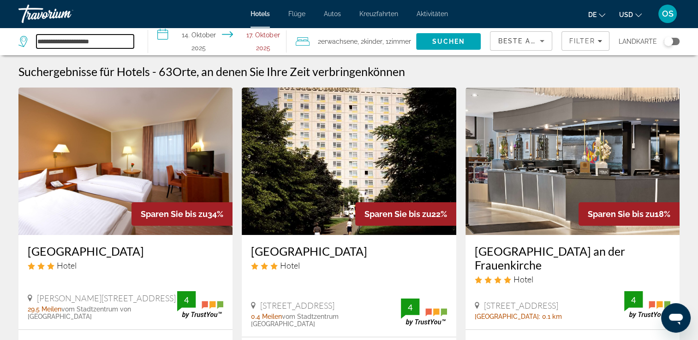
click at [113, 42] on input "**********" at bounding box center [84, 42] width 97 height 14
type input "*"
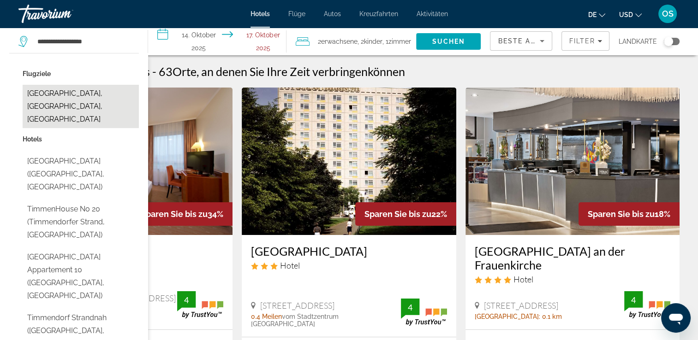
click at [81, 95] on button "[GEOGRAPHIC_DATA], [GEOGRAPHIC_DATA], [GEOGRAPHIC_DATA]" at bounding box center [81, 106] width 116 height 43
type input "**********"
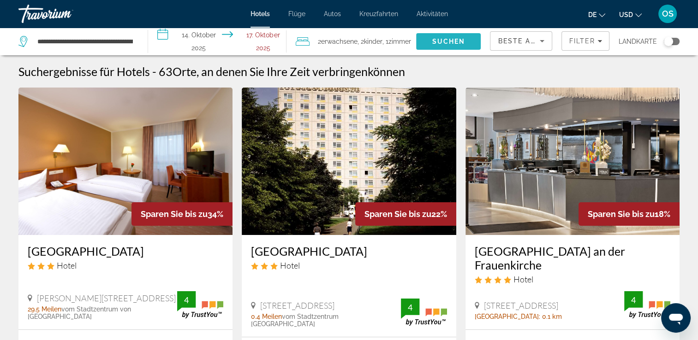
click at [431, 46] on span "Suchen" at bounding box center [448, 41] width 65 height 22
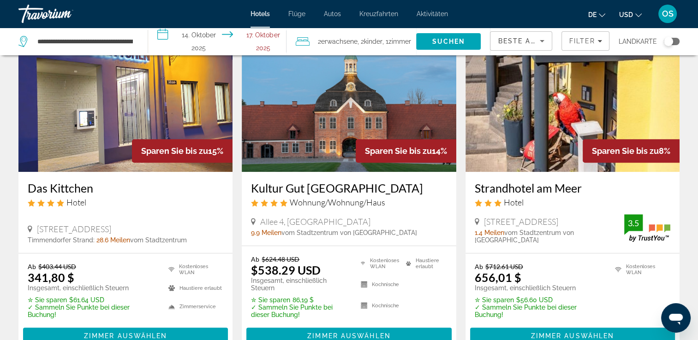
scroll to position [411, 0]
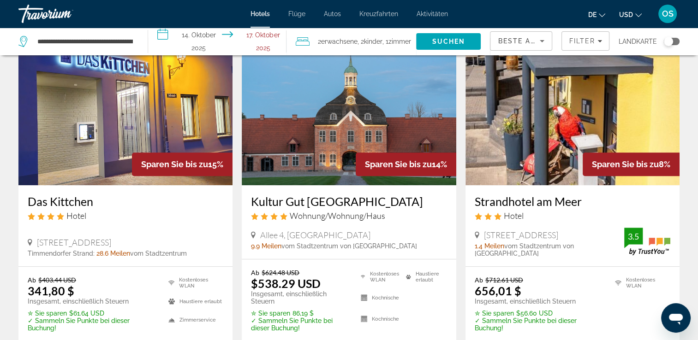
click at [120, 162] on img "Hauptinhalt" at bounding box center [125, 112] width 214 height 148
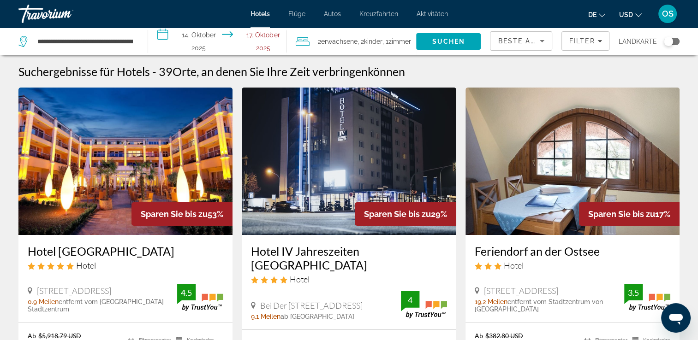
click at [193, 172] on img "Hauptinhalt" at bounding box center [125, 162] width 214 height 148
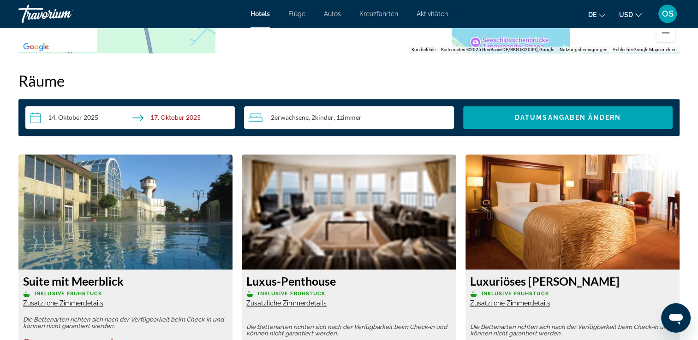
scroll to position [1152, 0]
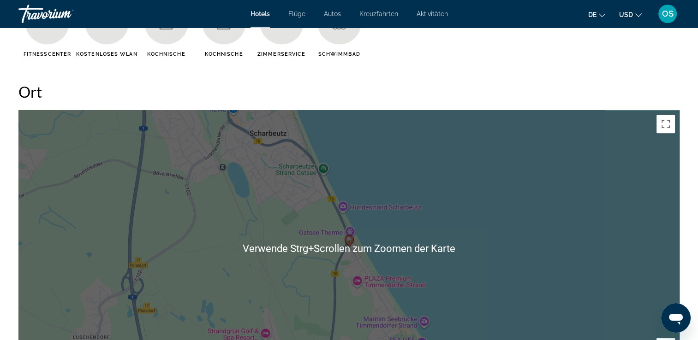
scroll to position [817, 0]
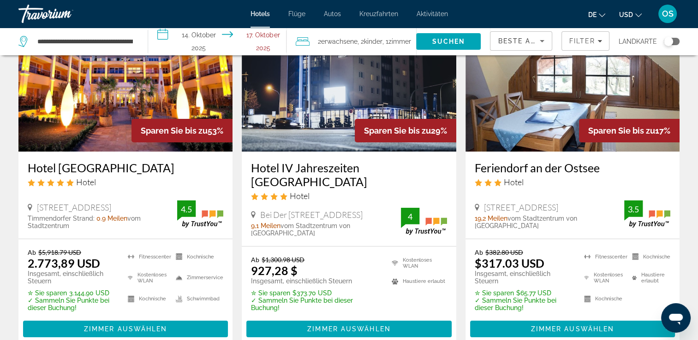
scroll to position [103, 0]
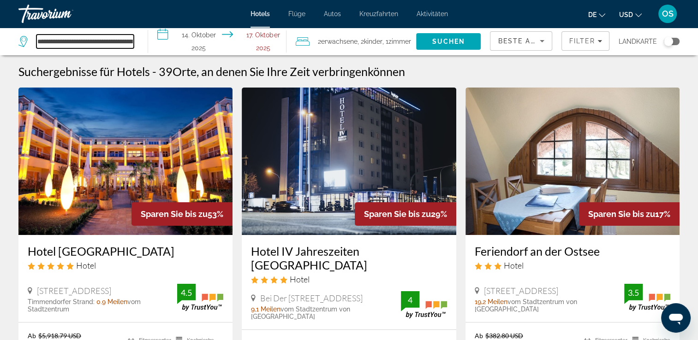
click at [113, 42] on input "**********" at bounding box center [84, 42] width 97 height 14
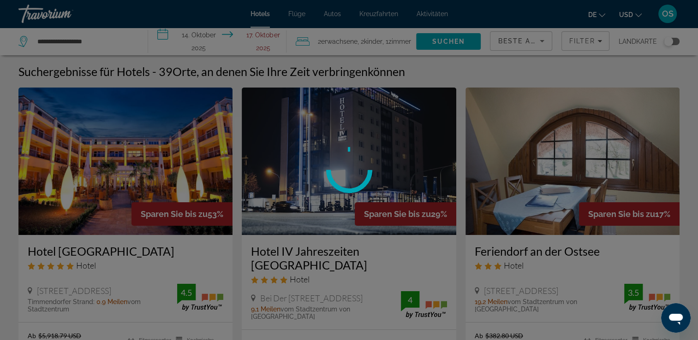
click at [113, 42] on div "**********" at bounding box center [349, 170] width 698 height 340
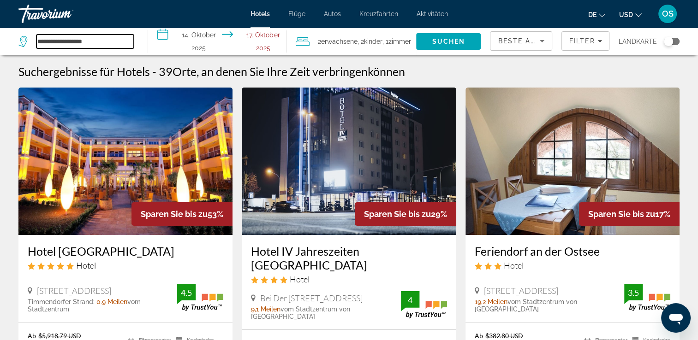
click at [113, 42] on input "**********" at bounding box center [84, 42] width 97 height 14
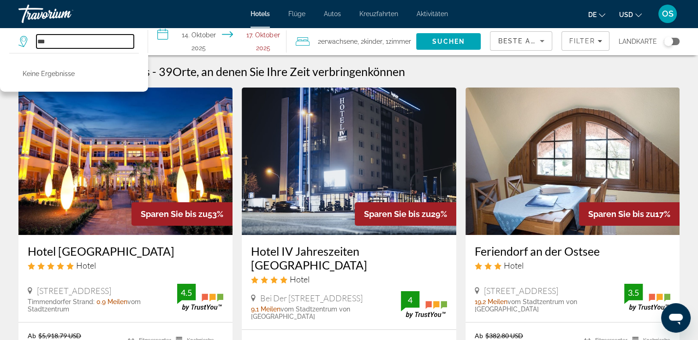
type input "*"
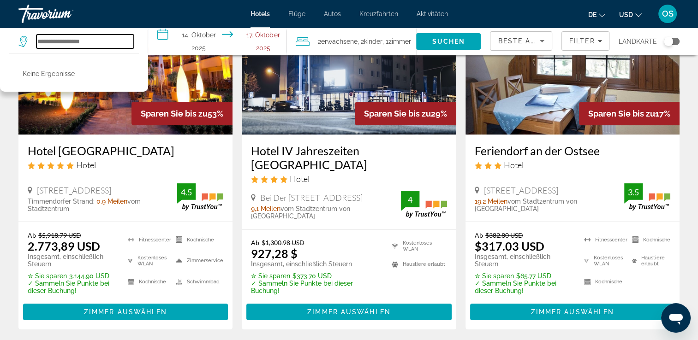
scroll to position [105, 0]
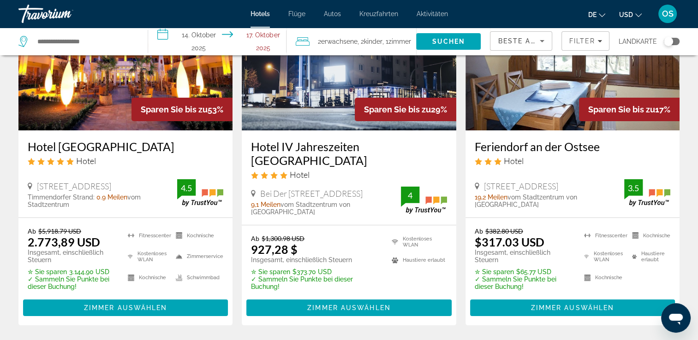
click at [620, 128] on img "Hauptinhalt" at bounding box center [572, 57] width 214 height 148
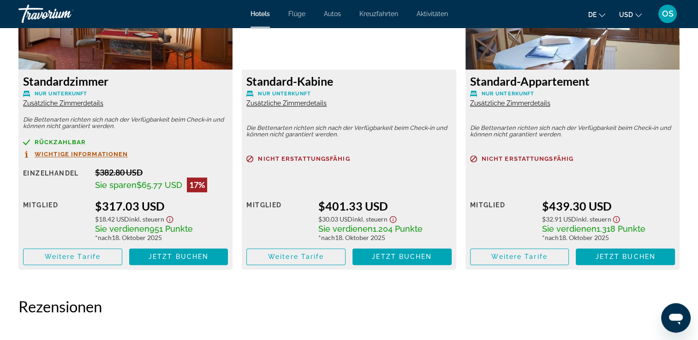
scroll to position [1352, 0]
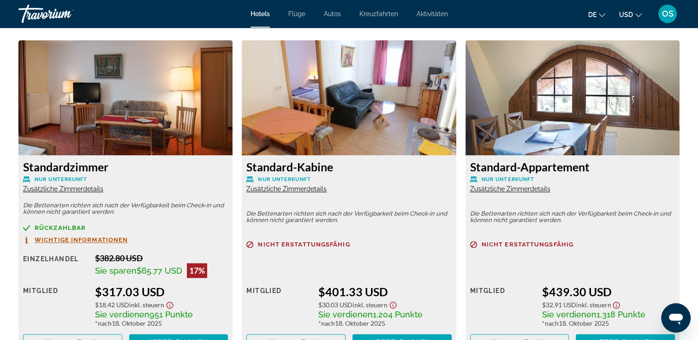
click at [620, 135] on img "Hauptinhalt" at bounding box center [572, 97] width 214 height 115
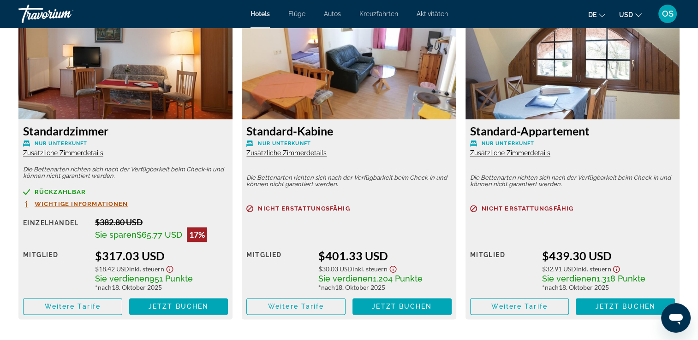
scroll to position [1302, 0]
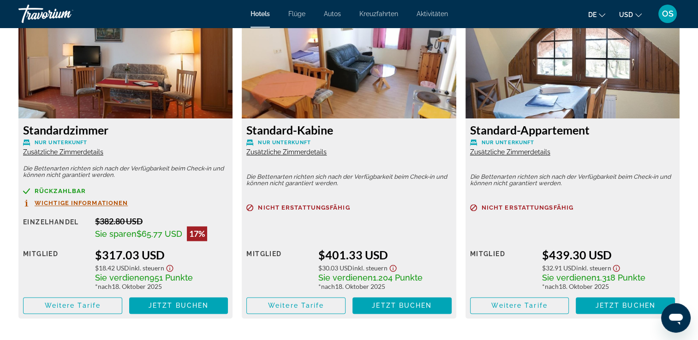
click at [533, 156] on div "Standard-Appartement Nur Unterkunft Zusätzliche Zimmerdetails" at bounding box center [572, 139] width 205 height 33
click at [534, 151] on span "Zusätzliche Zimmerdetails" at bounding box center [510, 151] width 80 height 7
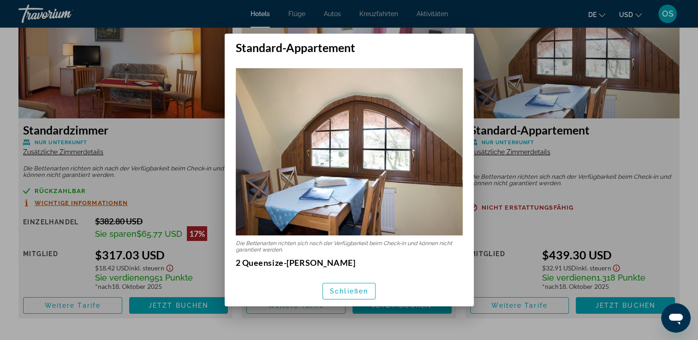
click at [439, 167] on img at bounding box center [349, 151] width 227 height 167
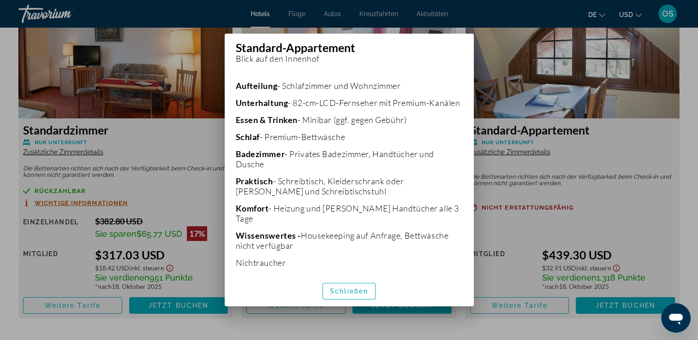
scroll to position [224, 0]
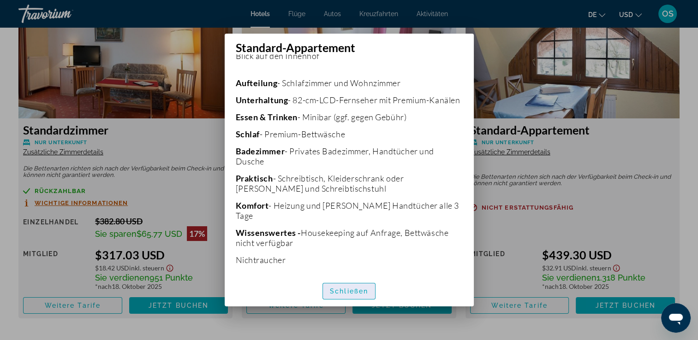
click at [365, 300] on span "button" at bounding box center [349, 291] width 52 height 22
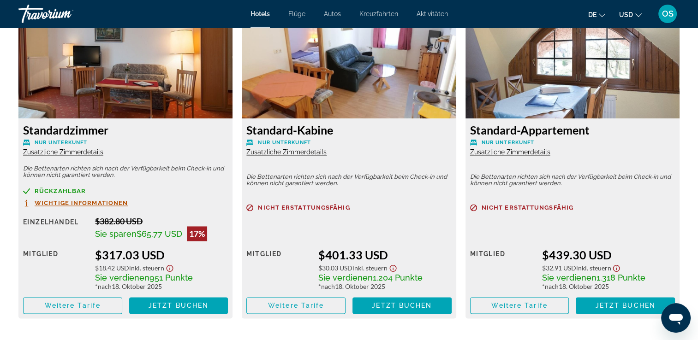
click at [583, 98] on img "Hauptinhalt" at bounding box center [572, 60] width 214 height 115
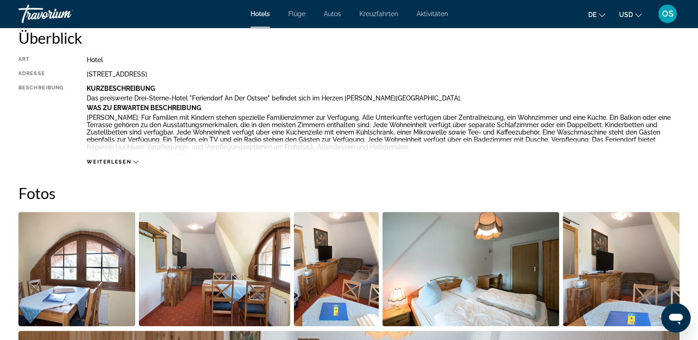
scroll to position [319, 0]
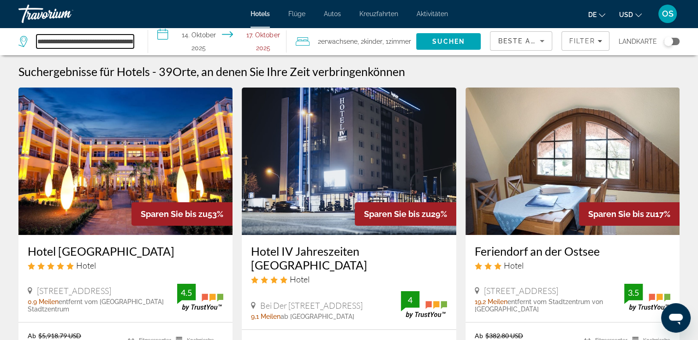
click at [51, 38] on input "**********" at bounding box center [84, 42] width 97 height 14
click at [94, 40] on input "**********" at bounding box center [84, 42] width 97 height 14
drag, startPoint x: 94, startPoint y: 40, endPoint x: 200, endPoint y: 52, distance: 106.3
click at [200, 52] on div "**********" at bounding box center [349, 42] width 698 height 28
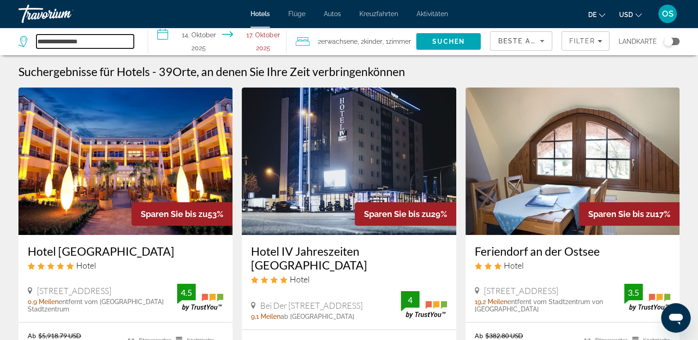
scroll to position [0, 0]
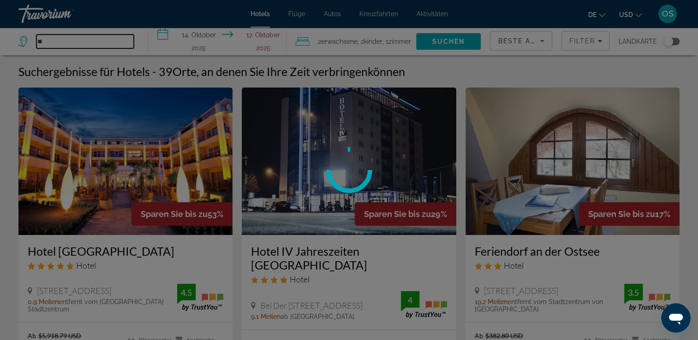
type input "*"
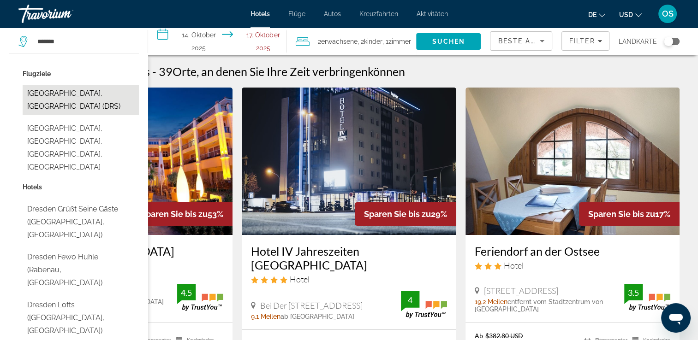
click at [102, 93] on button "[GEOGRAPHIC_DATA], [GEOGRAPHIC_DATA] (DRS)" at bounding box center [81, 100] width 116 height 30
type input "**********"
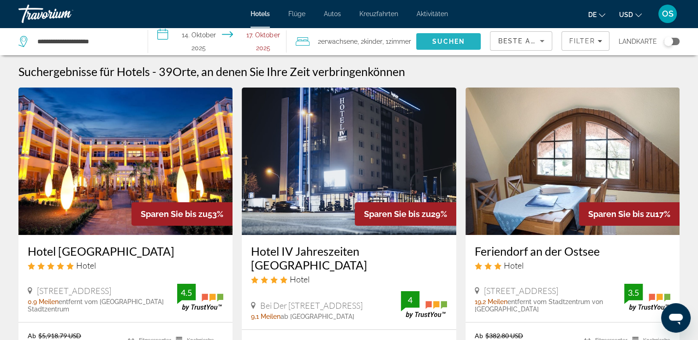
click at [476, 44] on span "Suchen" at bounding box center [448, 41] width 65 height 22
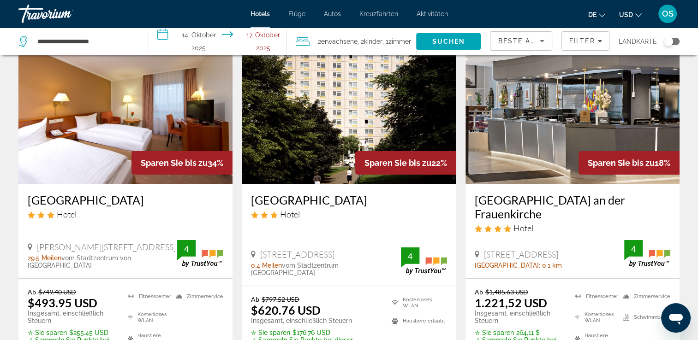
scroll to position [46, 0]
